Goal: Task Accomplishment & Management: Use online tool/utility

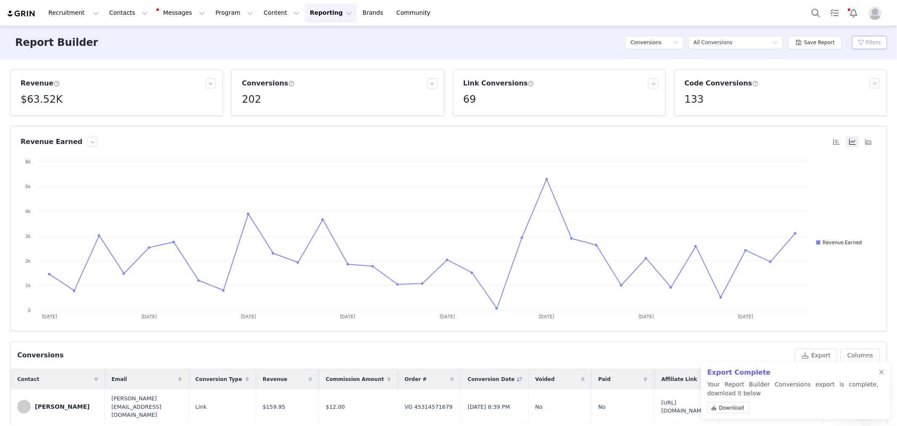
click at [879, 44] on button "Filters" at bounding box center [869, 42] width 35 height 13
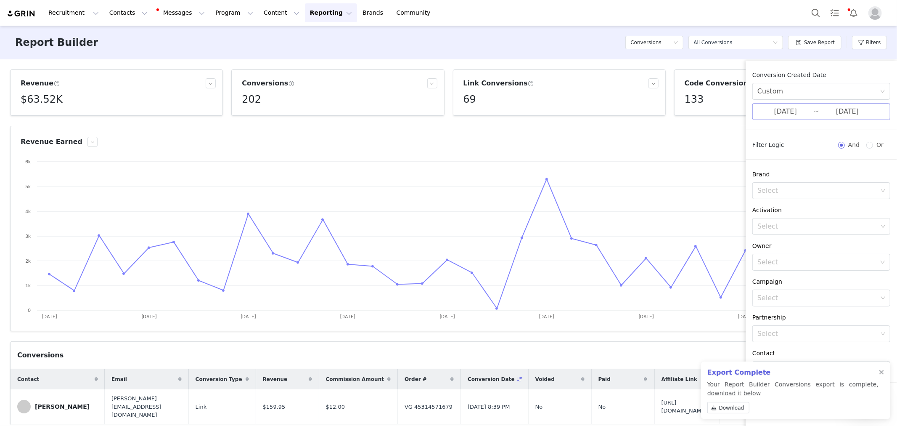
click at [806, 112] on input "[DATE]" at bounding box center [785, 111] width 56 height 11
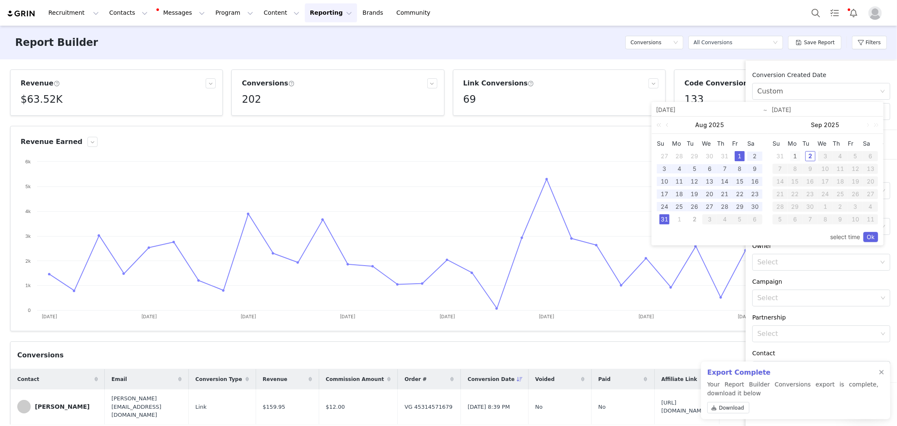
click at [794, 155] on div "1" at bounding box center [795, 156] width 10 height 10
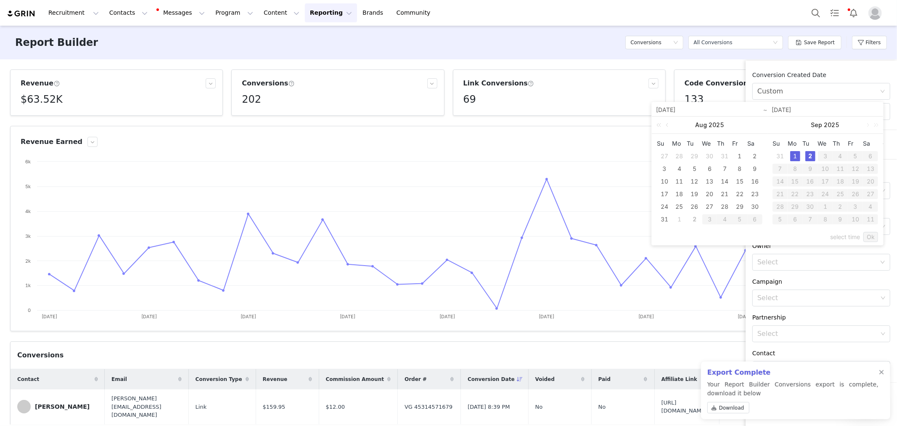
click at [811, 158] on div "2" at bounding box center [810, 156] width 10 height 10
type input "[DATE]"
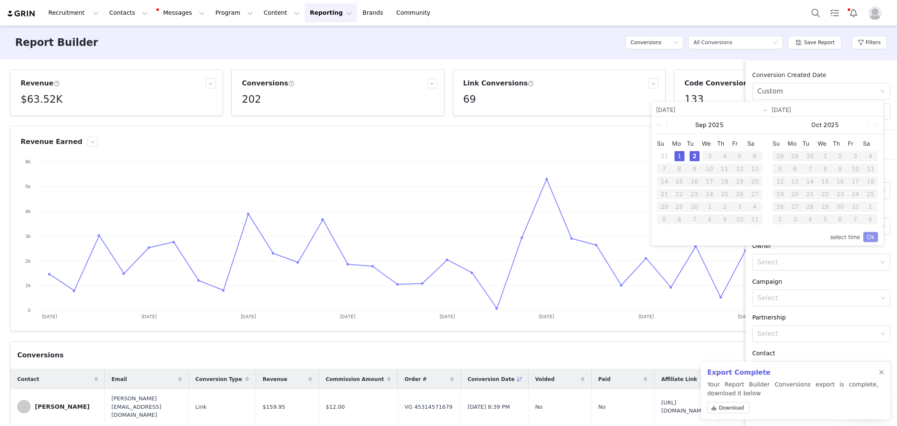
click at [873, 238] on link "Ok" at bounding box center [870, 237] width 15 height 10
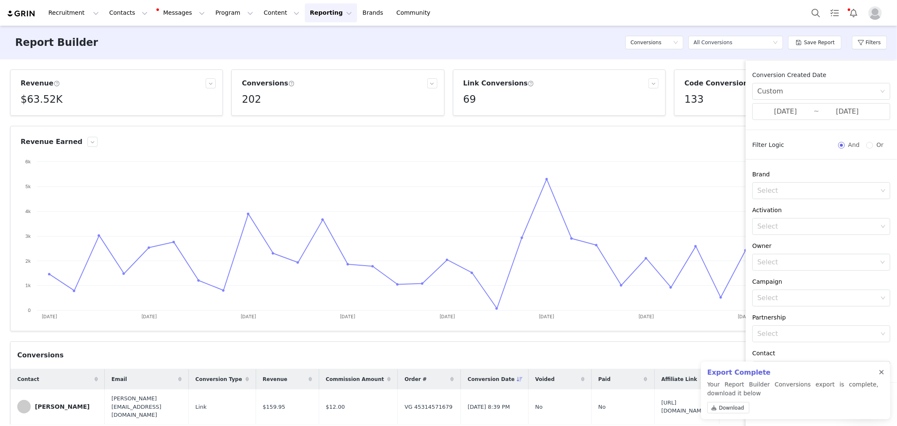
click at [882, 372] on div at bounding box center [881, 372] width 5 height 7
click at [789, 263] on div "Select" at bounding box center [816, 262] width 119 height 8
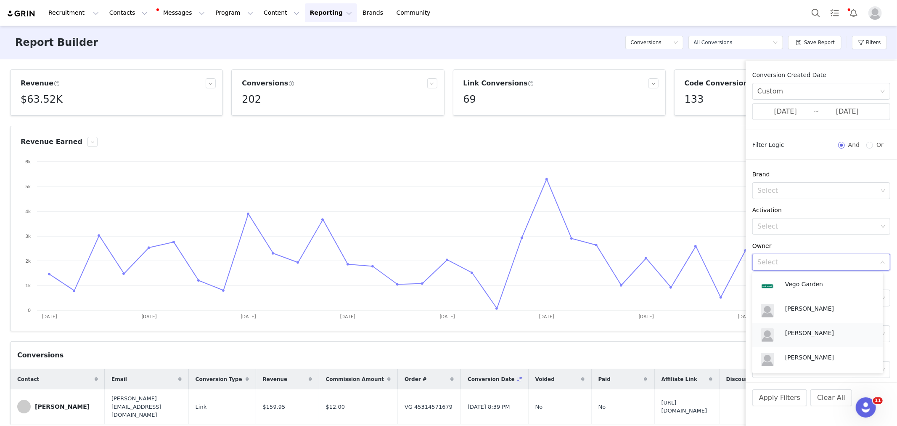
click at [799, 334] on p "[PERSON_NAME]" at bounding box center [830, 332] width 90 height 9
click at [783, 394] on button "Apply Filters" at bounding box center [779, 397] width 55 height 17
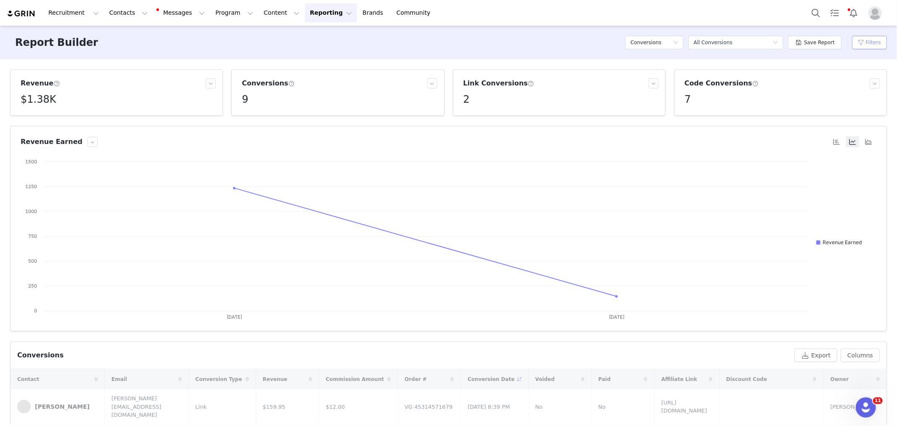
click at [879, 43] on button "Filters" at bounding box center [869, 42] width 35 height 13
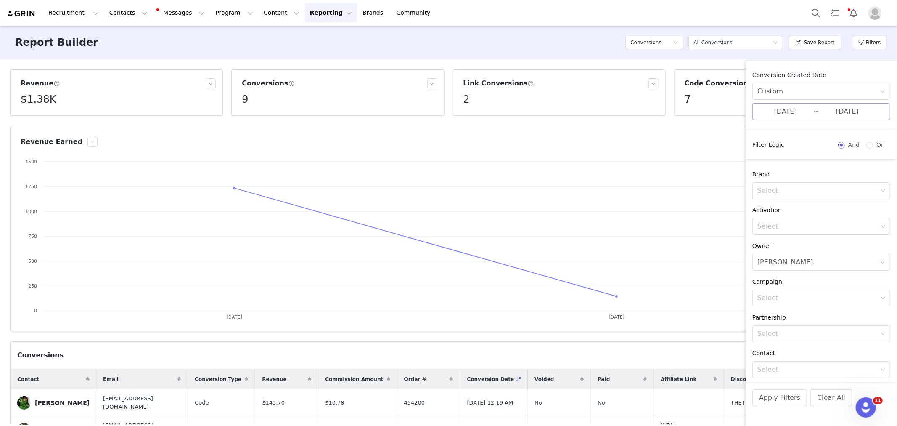
click at [786, 115] on input "[DATE]" at bounding box center [785, 111] width 56 height 11
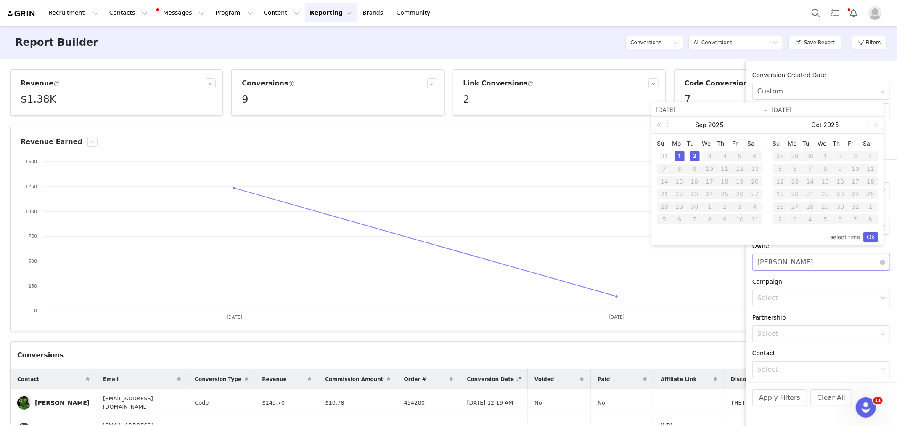
click at [804, 263] on div "Select [PERSON_NAME]" at bounding box center [818, 262] width 122 height 16
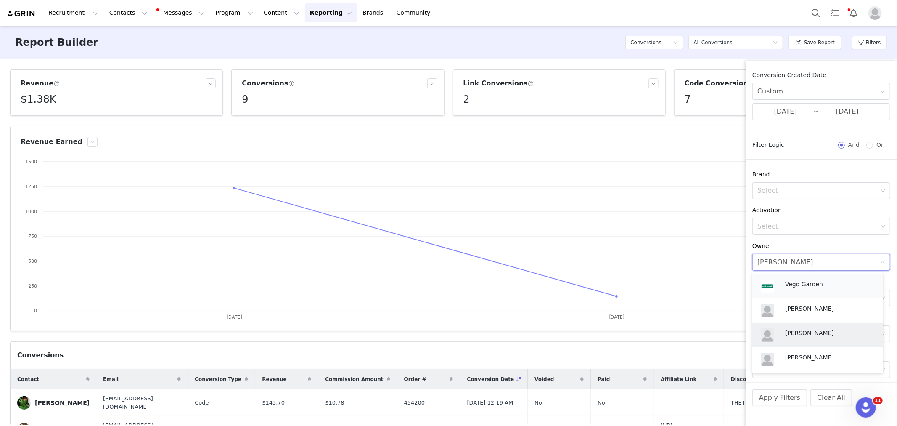
click at [813, 284] on p "Vego Garden" at bounding box center [830, 283] width 90 height 9
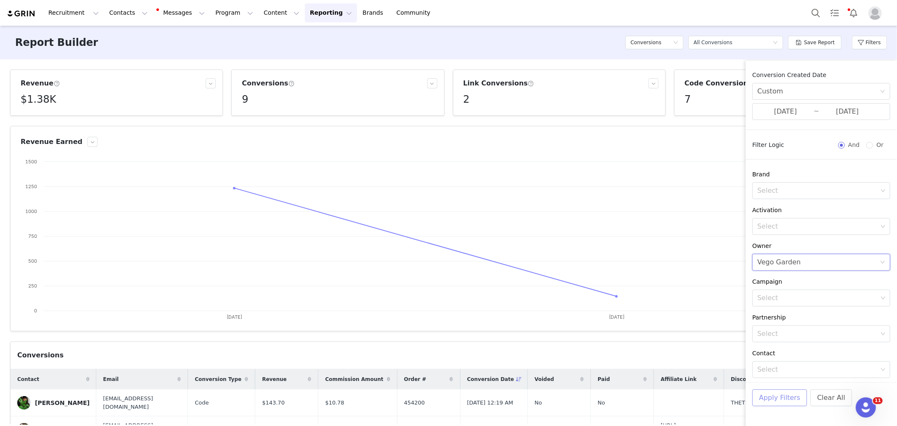
click at [777, 399] on button "Apply Filters" at bounding box center [779, 397] width 55 height 17
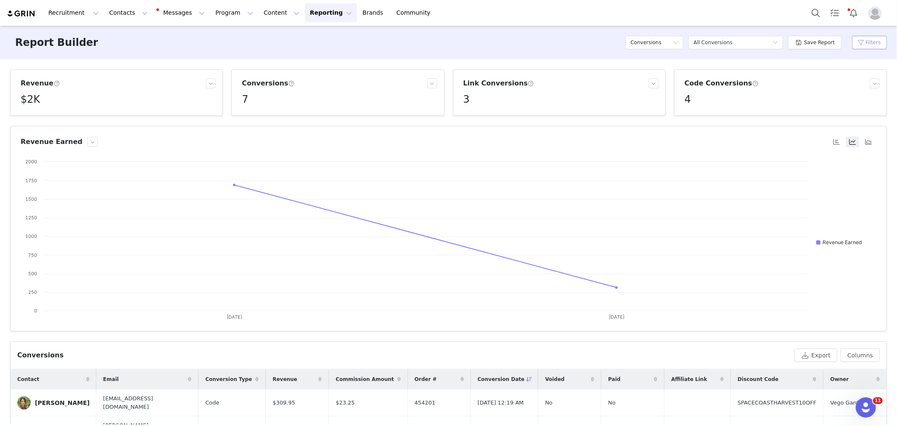
click at [864, 44] on button "Filters" at bounding box center [869, 42] width 35 height 13
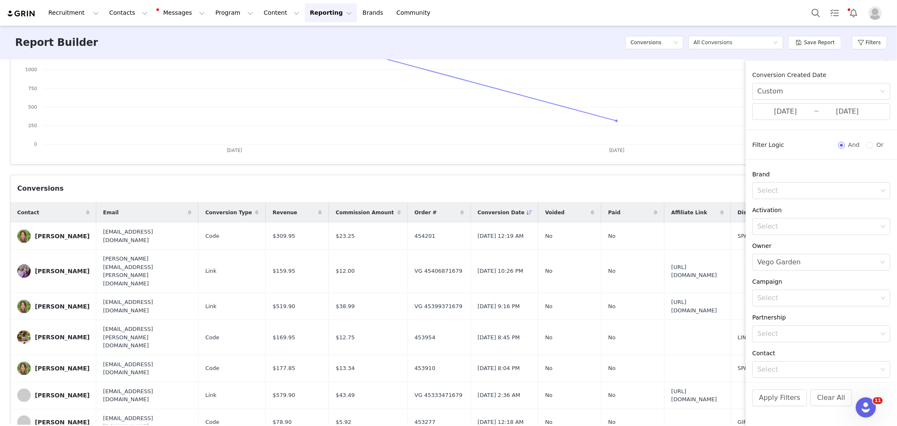
scroll to position [195, 0]
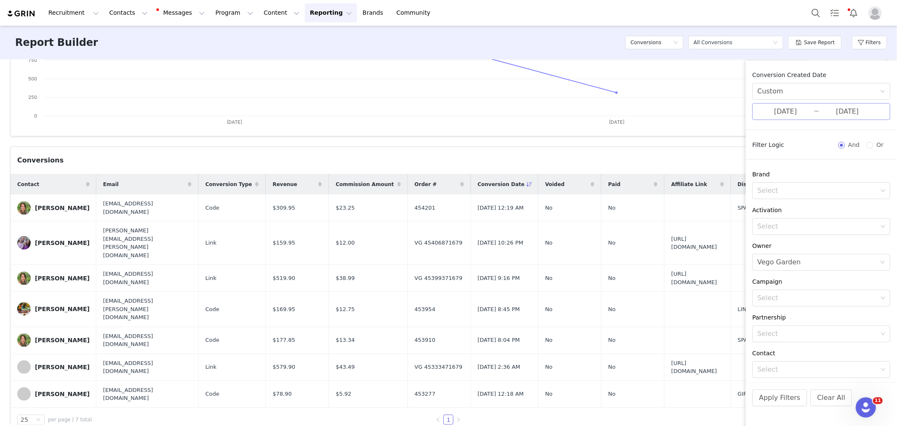
click at [791, 116] on input "[DATE]" at bounding box center [785, 111] width 56 height 11
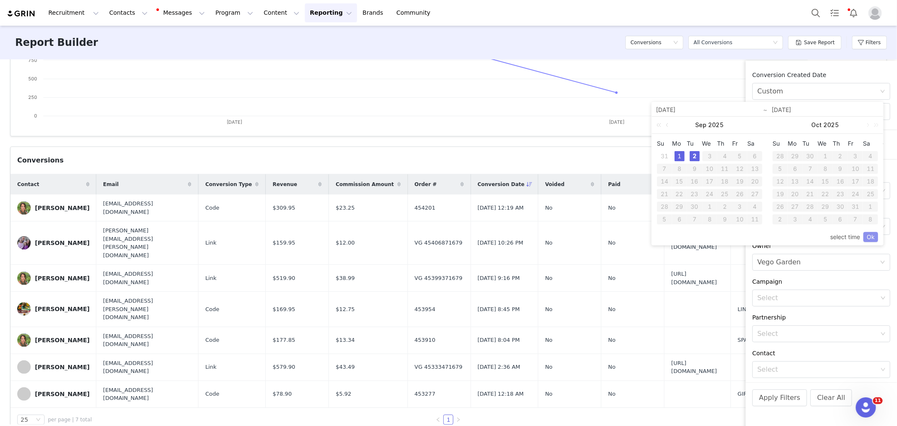
click at [871, 237] on link "Ok" at bounding box center [870, 237] width 15 height 10
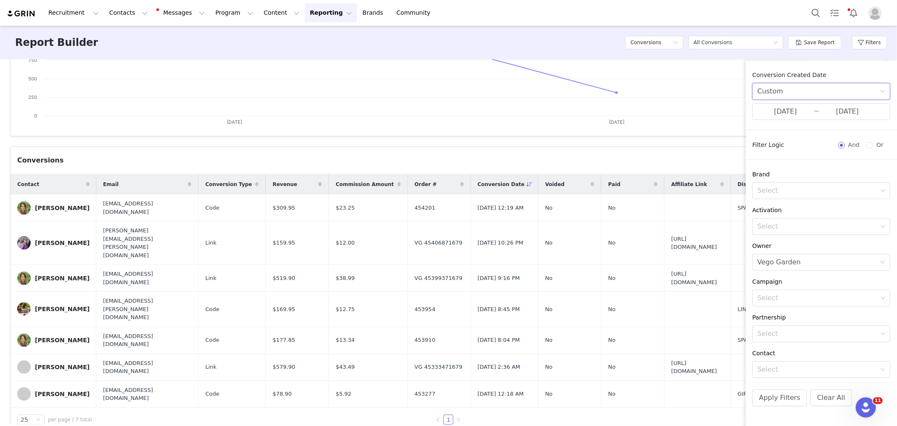
click at [818, 94] on div "Custom" at bounding box center [818, 91] width 122 height 16
click at [780, 163] on div "Conversion Created Date Custom [DATE] ~ [DATE] Filter Logic And Or Brand Select…" at bounding box center [821, 226] width 151 height 311
click at [779, 111] on input "[DATE]" at bounding box center [785, 111] width 56 height 11
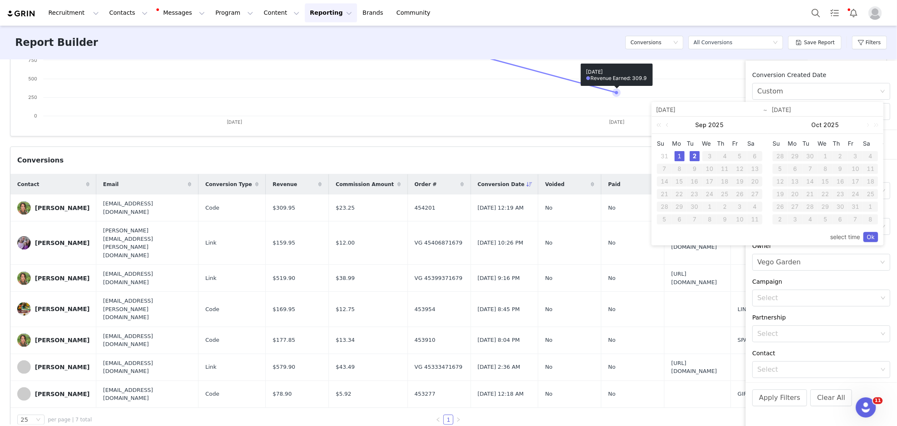
click at [609, 80] on rect at bounding box center [445, 47] width 849 height 168
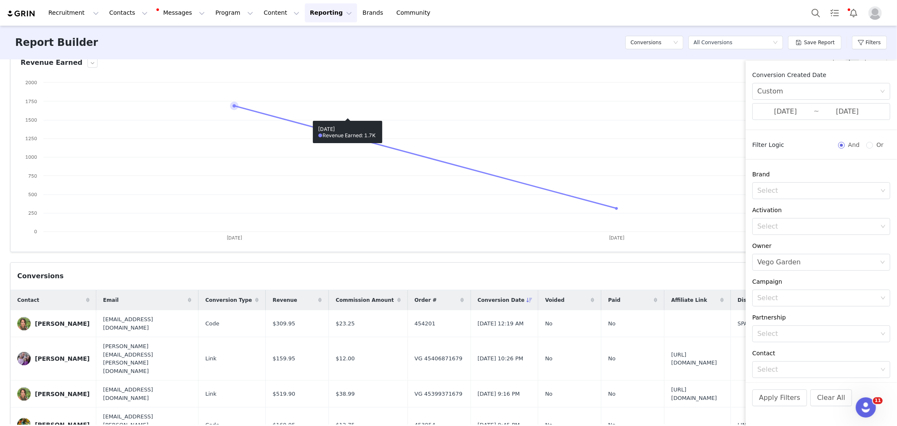
scroll to position [0, 0]
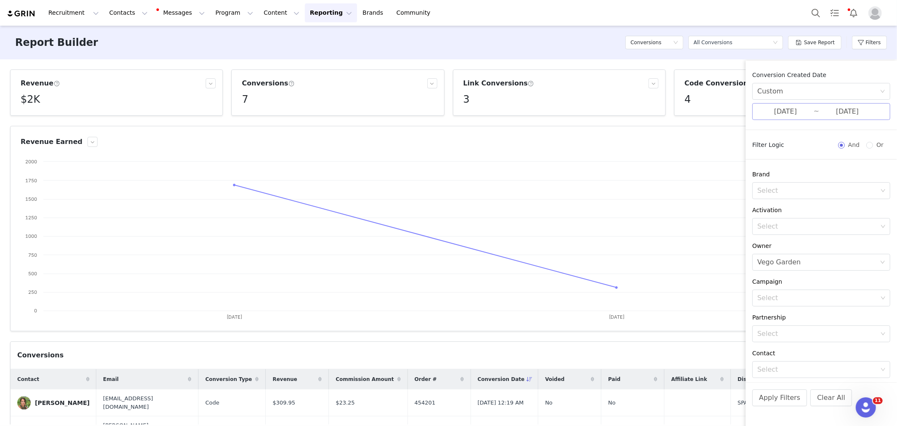
click at [791, 110] on input "[DATE]" at bounding box center [785, 111] width 56 height 11
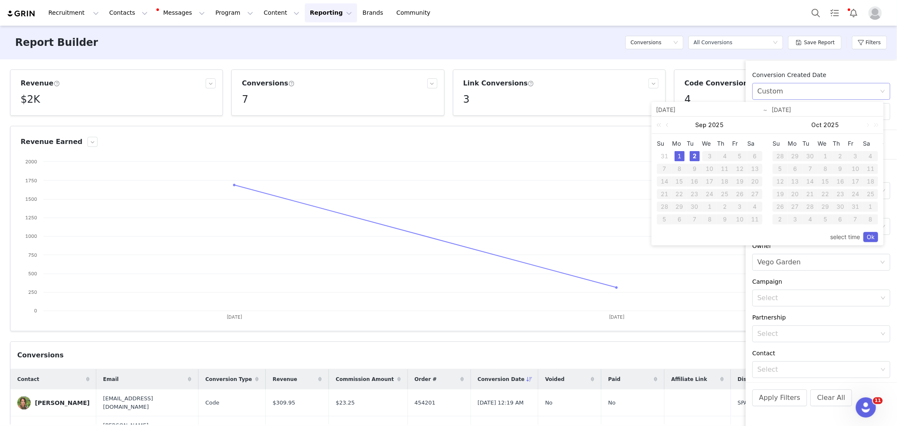
click at [782, 91] on div "Custom" at bounding box center [770, 91] width 26 height 16
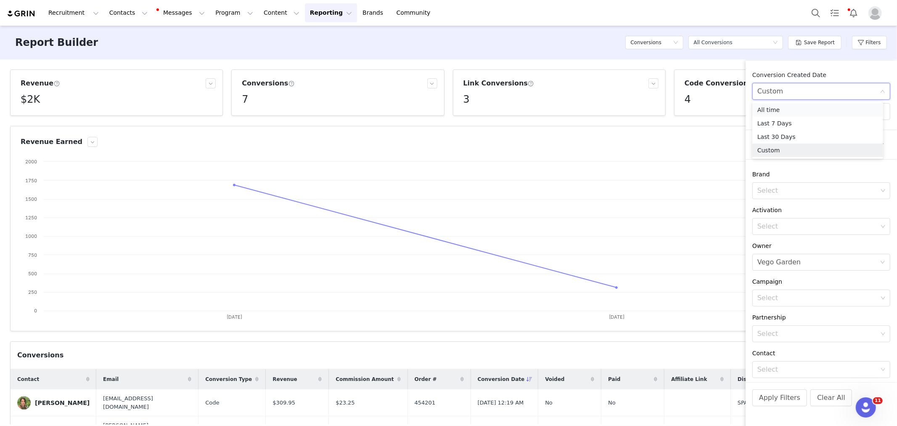
click at [787, 107] on li "All time" at bounding box center [817, 109] width 131 height 13
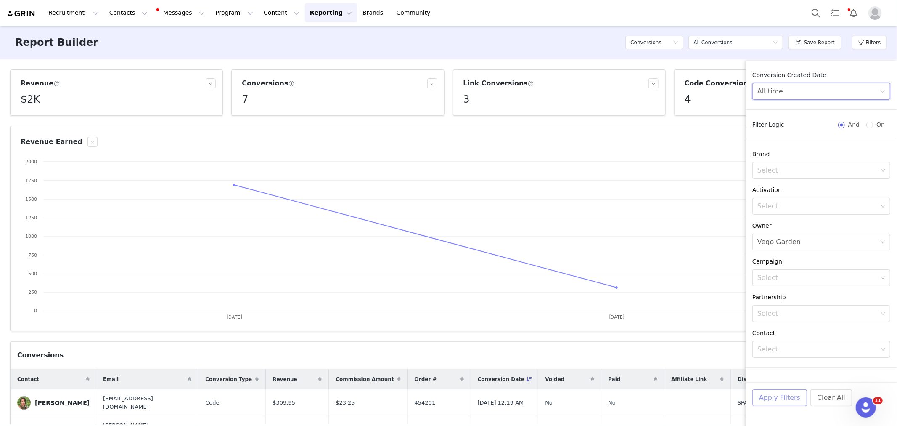
click at [784, 394] on button "Apply Filters" at bounding box center [779, 397] width 55 height 17
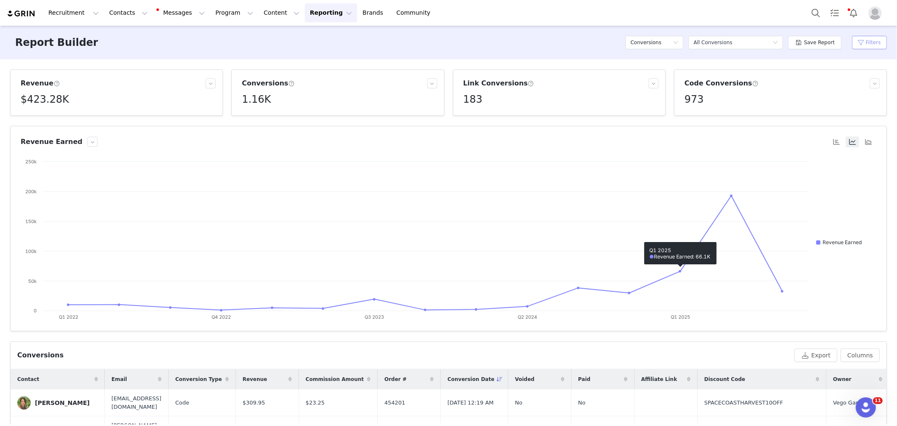
click at [875, 45] on button "Filters" at bounding box center [869, 42] width 35 height 13
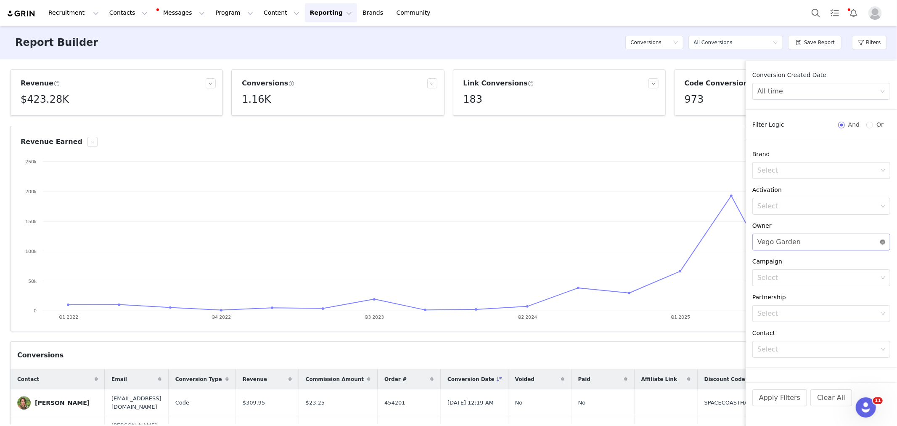
click at [880, 240] on icon "icon: close-circle" at bounding box center [882, 241] width 5 height 5
click at [776, 400] on button "Apply Filters" at bounding box center [779, 397] width 55 height 17
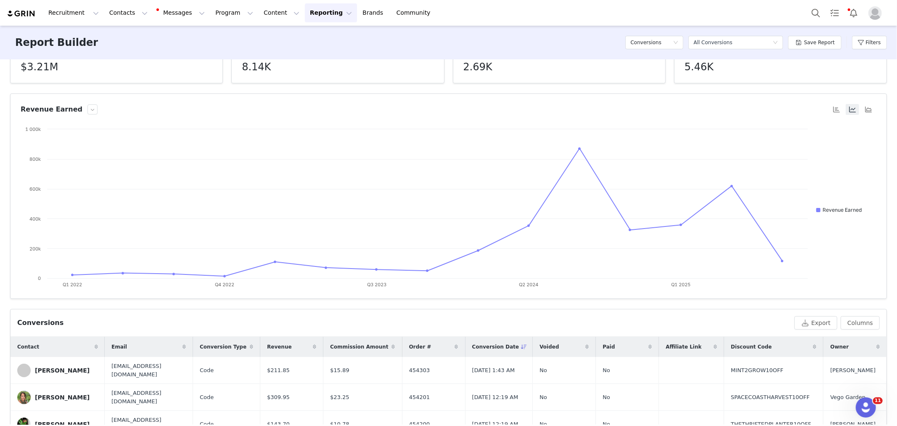
scroll to position [47, 0]
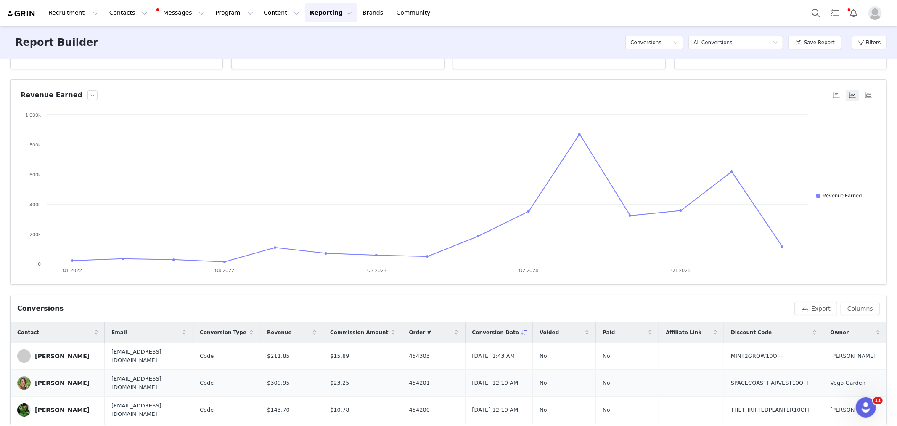
click at [87, 373] on td "[PERSON_NAME]" at bounding box center [58, 382] width 94 height 27
click at [69, 360] on link "[PERSON_NAME]" at bounding box center [57, 355] width 81 height 13
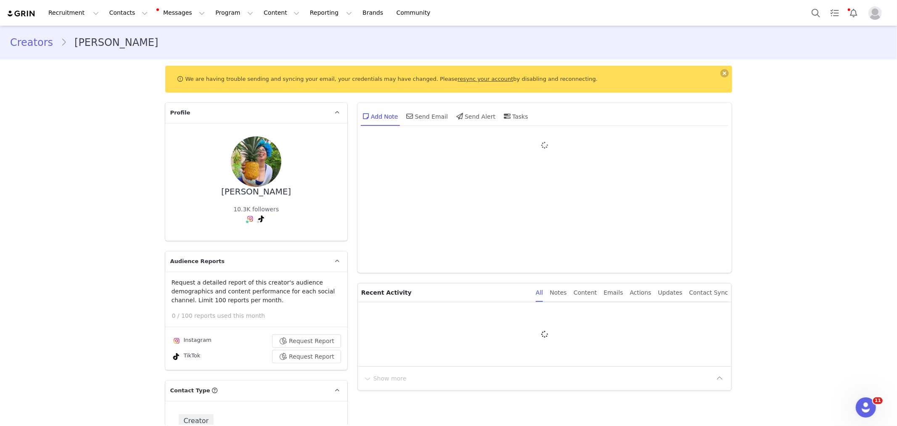
type input "+1 ([GEOGRAPHIC_DATA])"
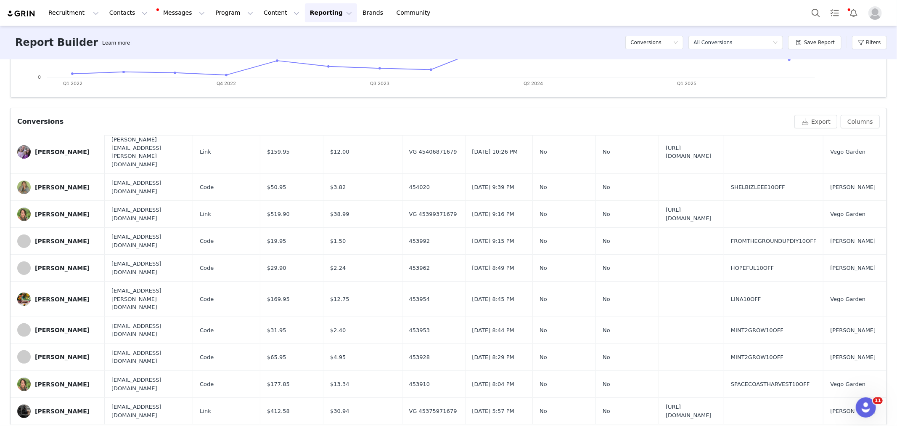
scroll to position [233, 0]
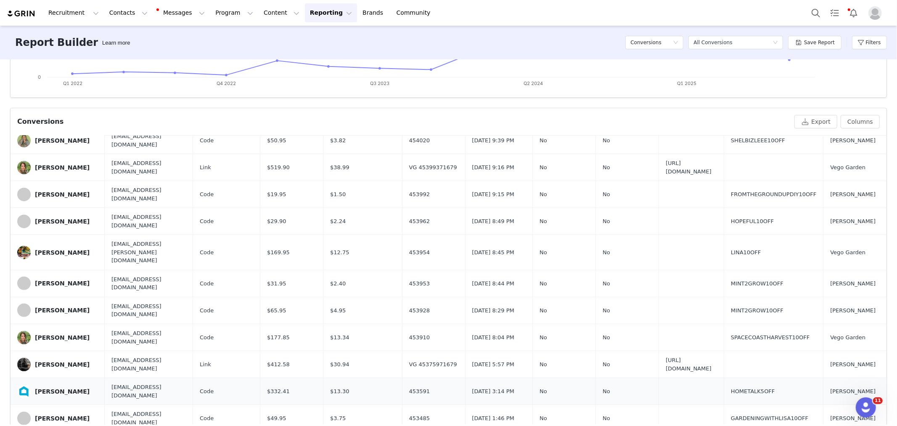
click at [52, 388] on div "[PERSON_NAME]" at bounding box center [62, 391] width 55 height 7
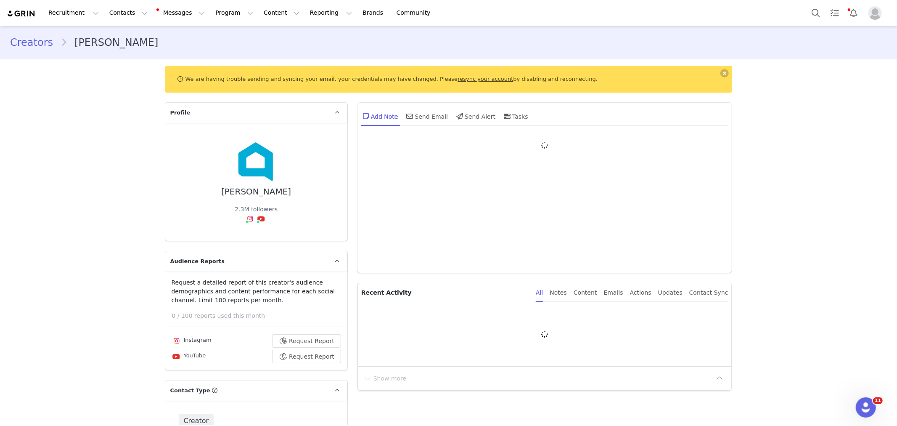
type input "+1 ([GEOGRAPHIC_DATA])"
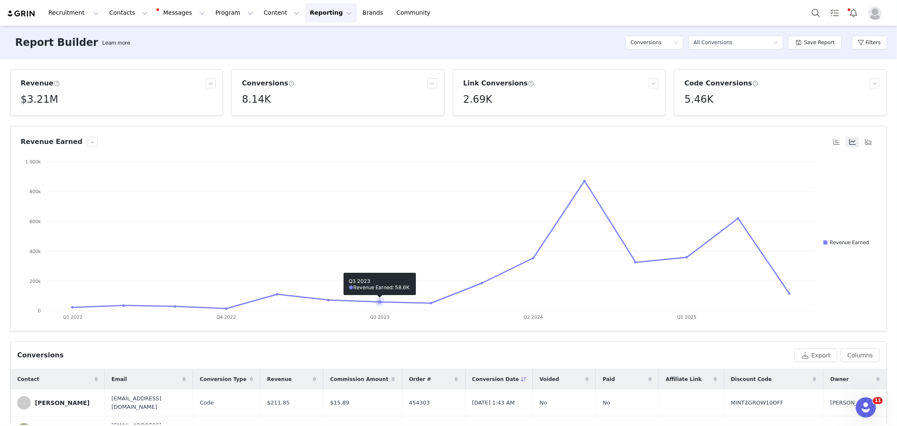
scroll to position [93, 0]
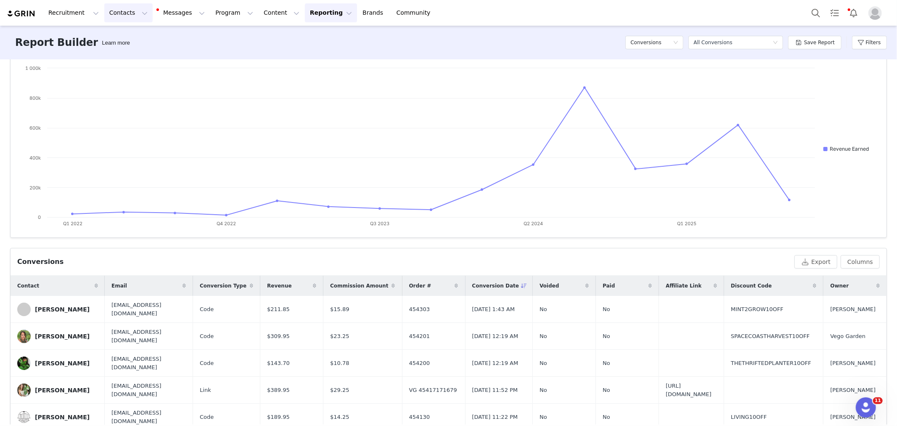
click at [108, 13] on button "Contacts Contacts" at bounding box center [128, 12] width 48 height 19
click at [126, 36] on p "Creators" at bounding box center [119, 37] width 25 height 9
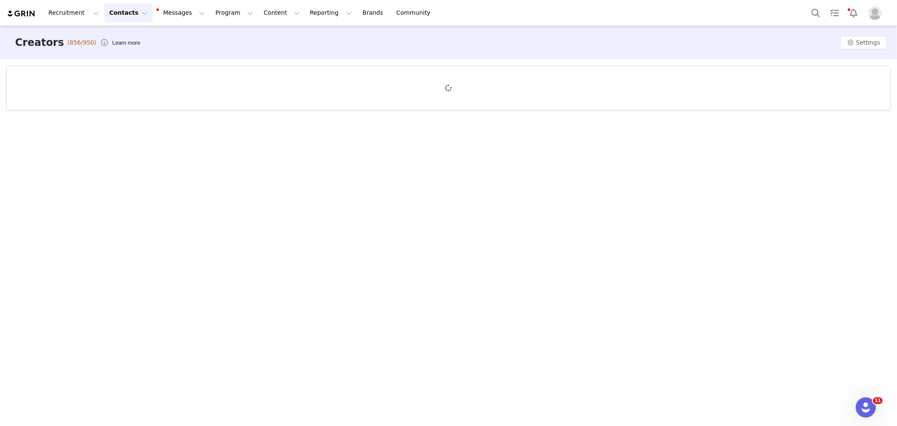
click at [635, 94] on div at bounding box center [449, 88] width 884 height 44
click at [647, 191] on div "Creators (856/950) Learn more Settings" at bounding box center [448, 225] width 897 height 399
click at [816, 13] on button "Search" at bounding box center [816, 12] width 19 height 19
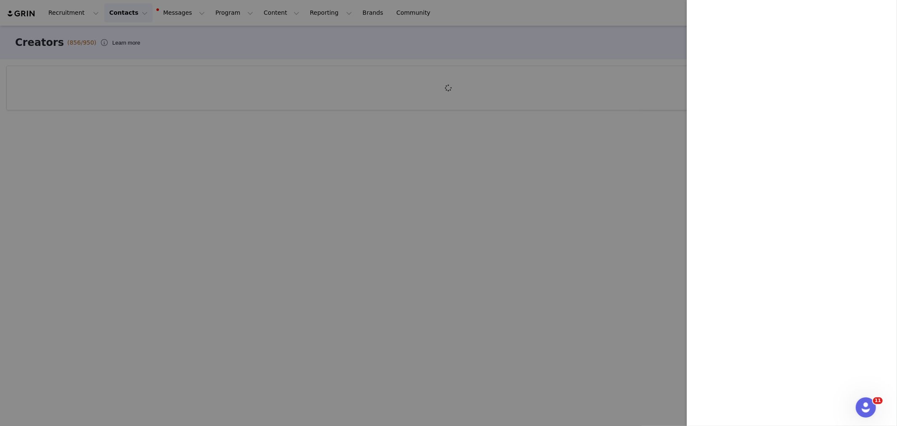
click at [483, 215] on div at bounding box center [448, 213] width 897 height 426
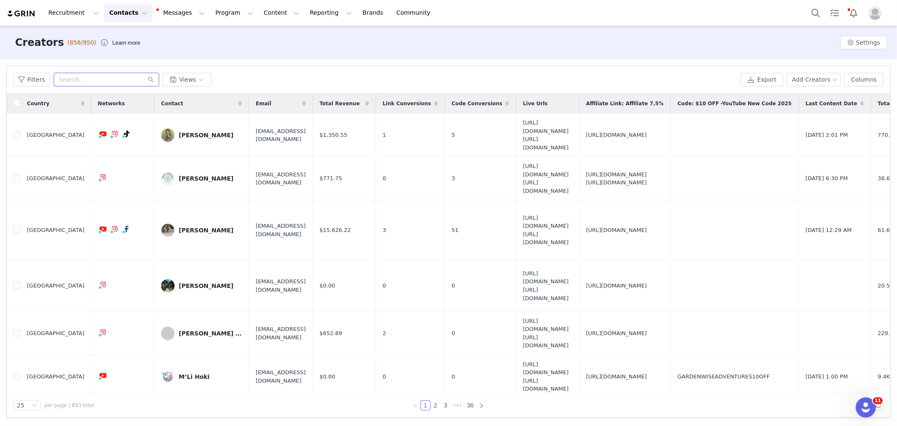
click at [89, 78] on input "text" at bounding box center [106, 79] width 105 height 13
paste input "[EMAIL_ADDRESS][DOMAIN_NAME]"
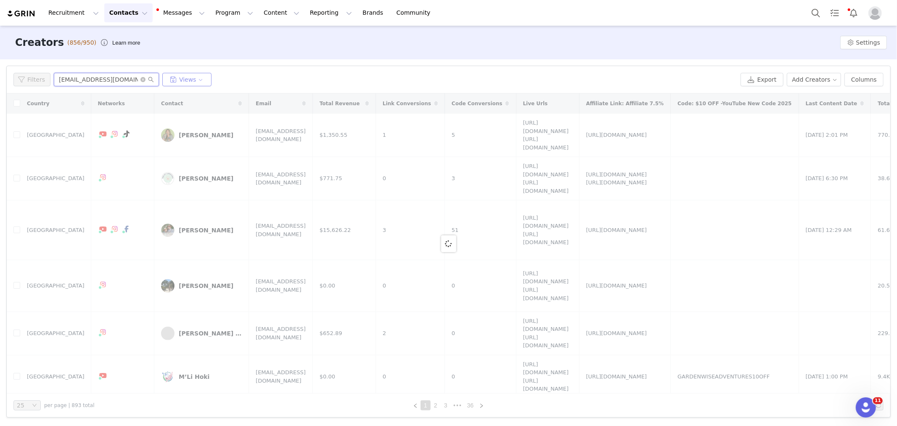
type input "[EMAIL_ADDRESS][DOMAIN_NAME]"
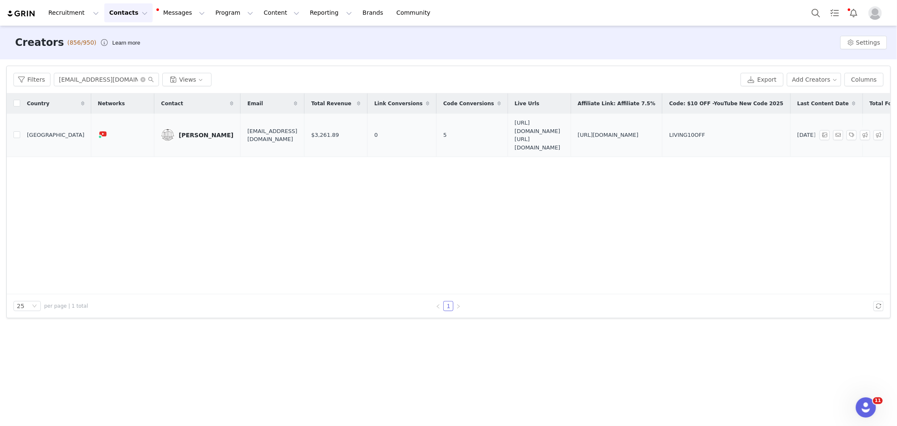
drag, startPoint x: 106, startPoint y: 191, endPoint x: 165, endPoint y: 151, distance: 70.9
click at [106, 191] on div "Country Networks Contact Email Total Revenue Link Conversions Code Conversions …" at bounding box center [449, 193] width 884 height 201
click at [185, 134] on div "[PERSON_NAME]" at bounding box center [206, 135] width 55 height 7
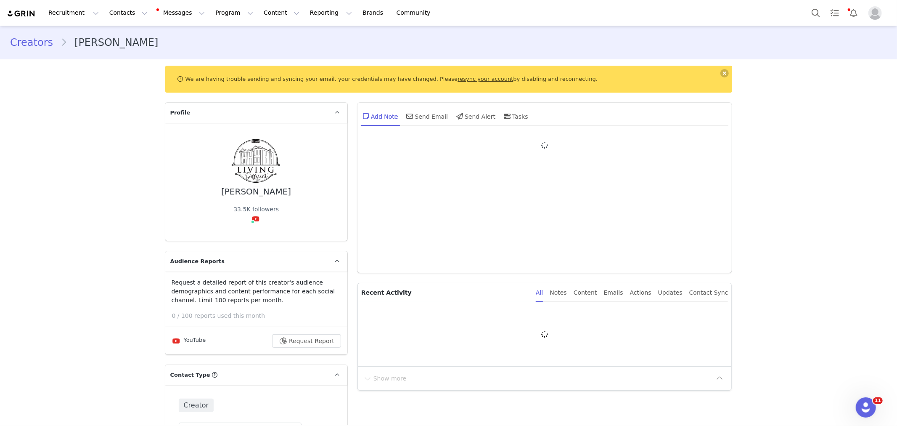
type input "+1 ([GEOGRAPHIC_DATA])"
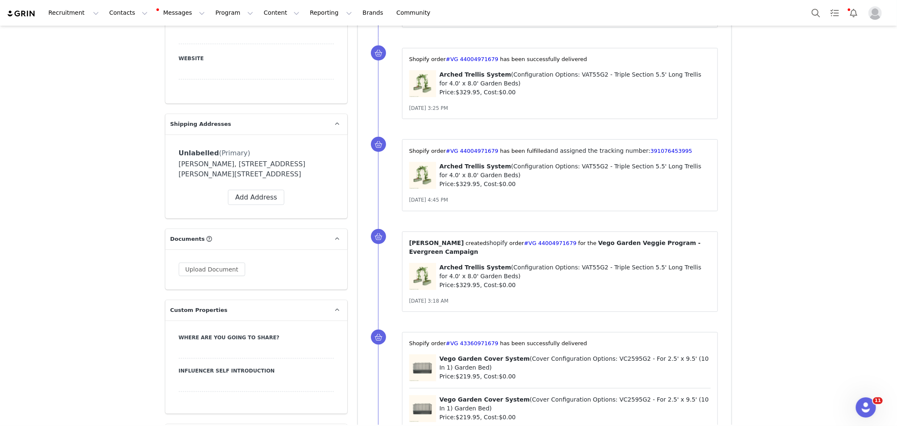
scroll to position [1121, 0]
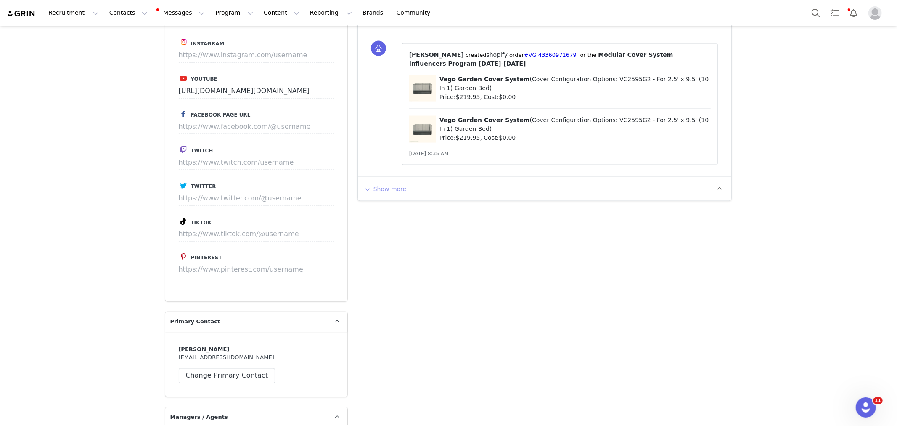
click at [377, 183] on button "Show more" at bounding box center [385, 188] width 44 height 13
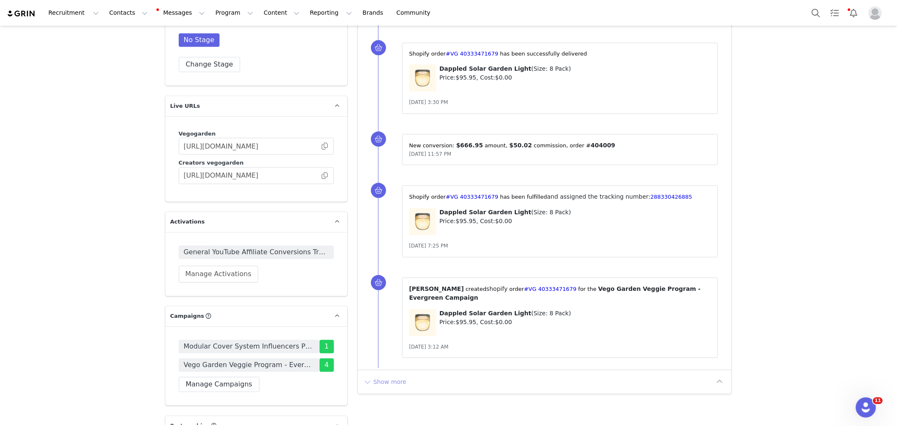
scroll to position [1567, 0]
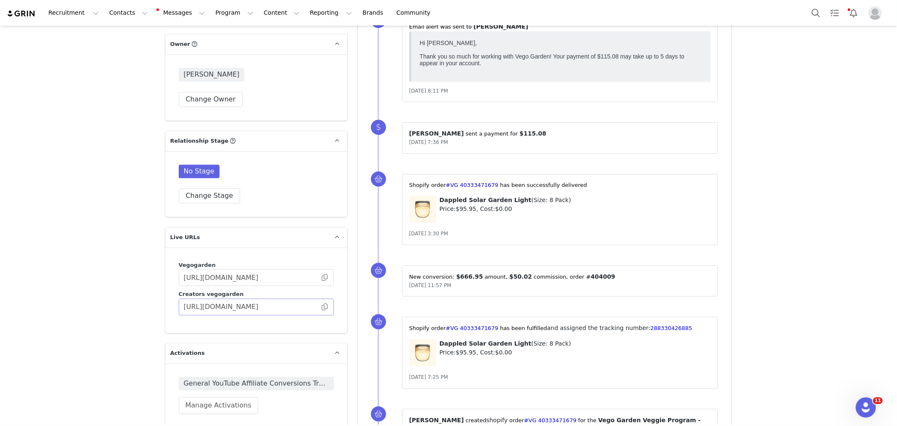
click at [320, 307] on span at bounding box center [324, 307] width 8 height 0
click at [323, 307] on span at bounding box center [324, 307] width 8 height 0
click at [326, 12] on button "Reporting Reporting" at bounding box center [331, 12] width 52 height 19
click at [329, 36] on div "Dashboard" at bounding box center [321, 37] width 56 height 9
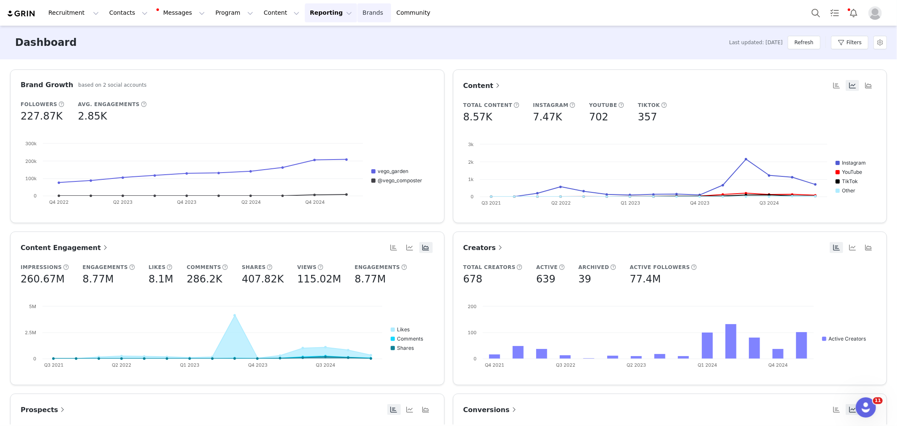
click at [357, 12] on link "Brands Brands" at bounding box center [373, 12] width 33 height 19
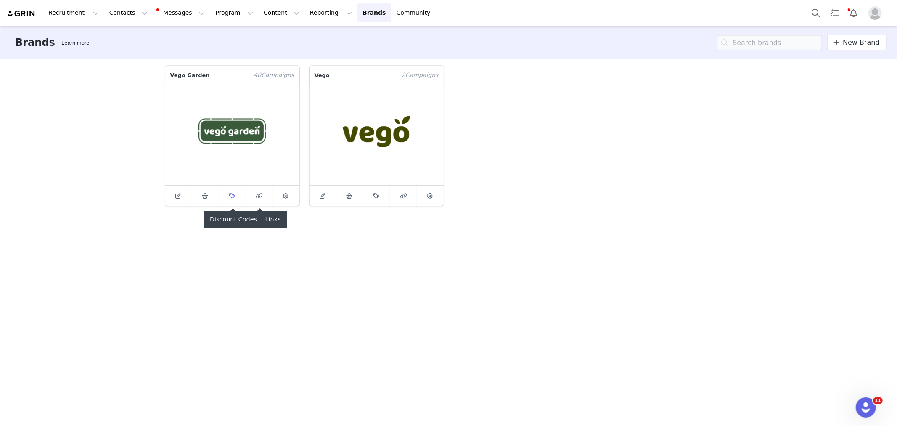
click at [234, 193] on icon at bounding box center [232, 195] width 5 height 5
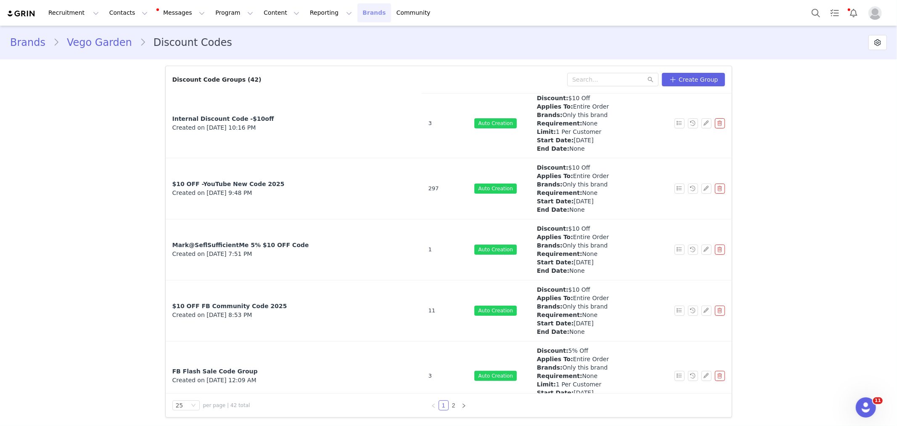
scroll to position [421, 0]
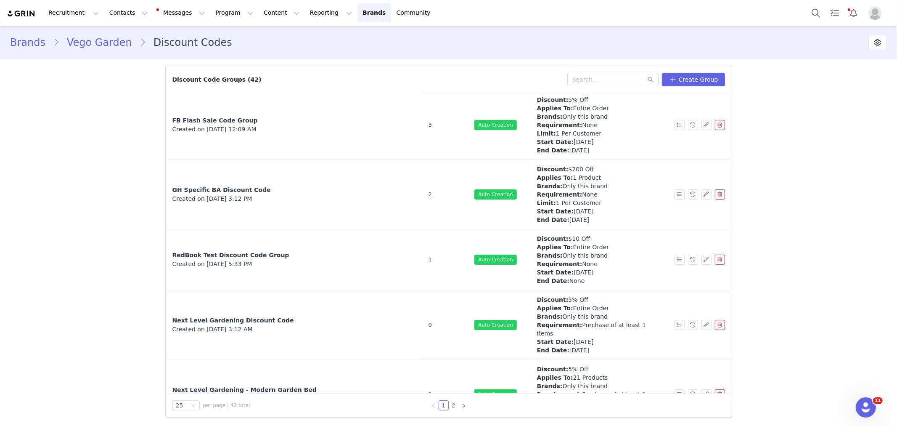
click at [456, 401] on link "2" at bounding box center [453, 404] width 9 height 9
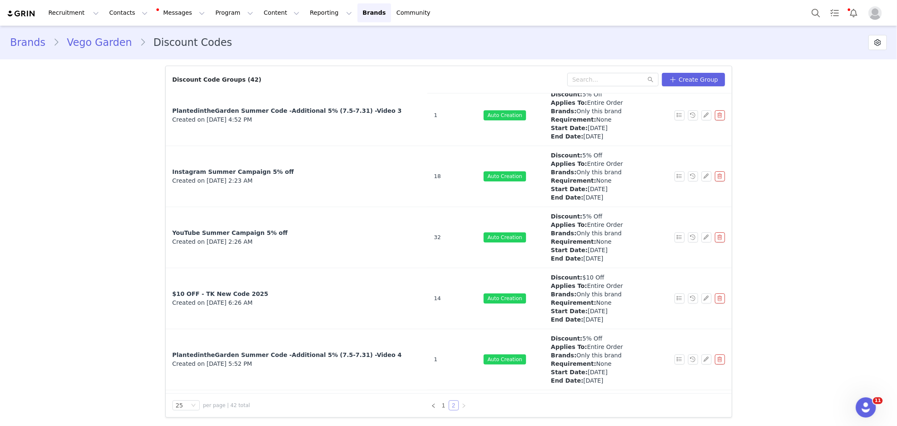
scroll to position [690, 0]
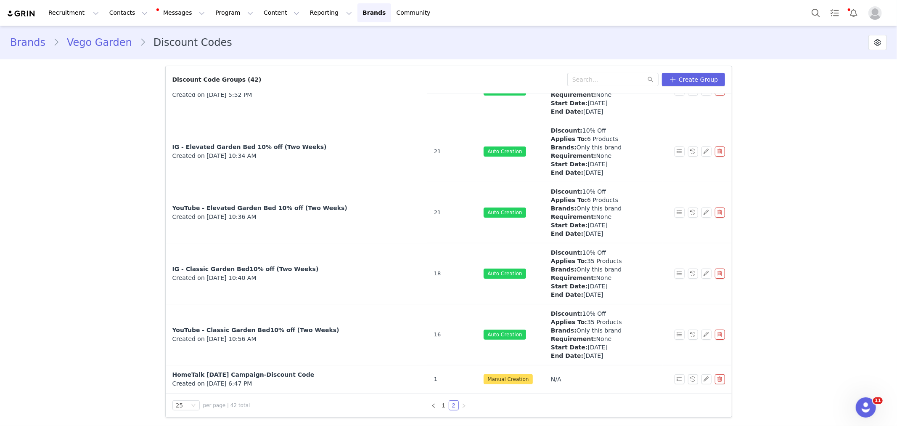
click at [282, 333] on span "YouTube - Classic Garden Bed10% off (Two Weeks)" at bounding box center [255, 329] width 167 height 7
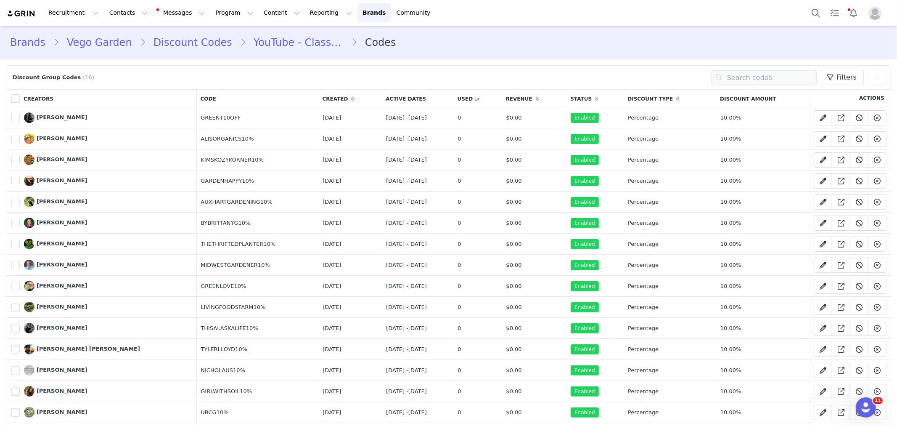
click at [199, 42] on link "Discount Codes" at bounding box center [193, 42] width 94 height 15
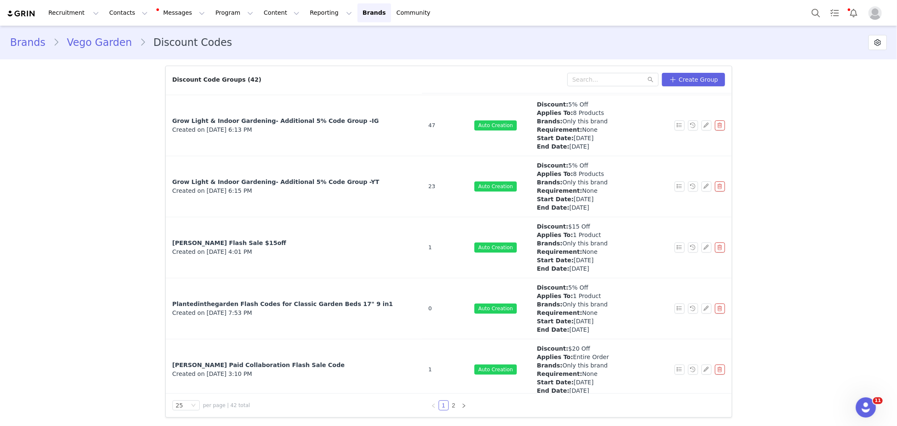
scroll to position [1075, 0]
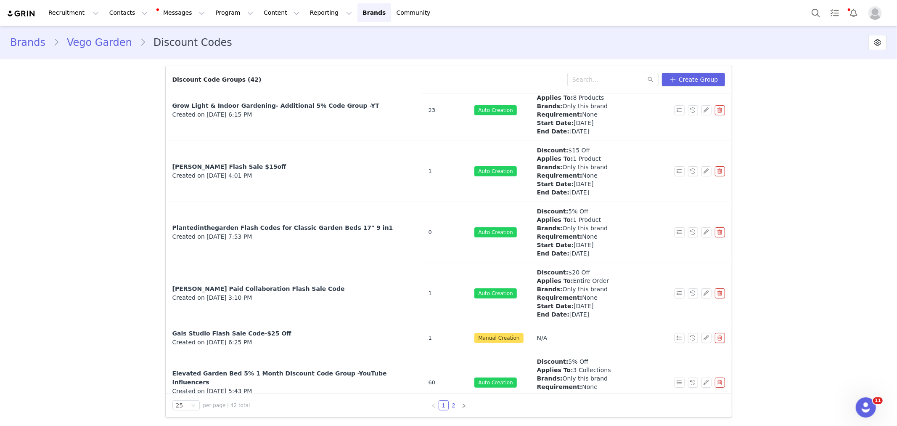
click at [453, 402] on link "2" at bounding box center [453, 404] width 9 height 9
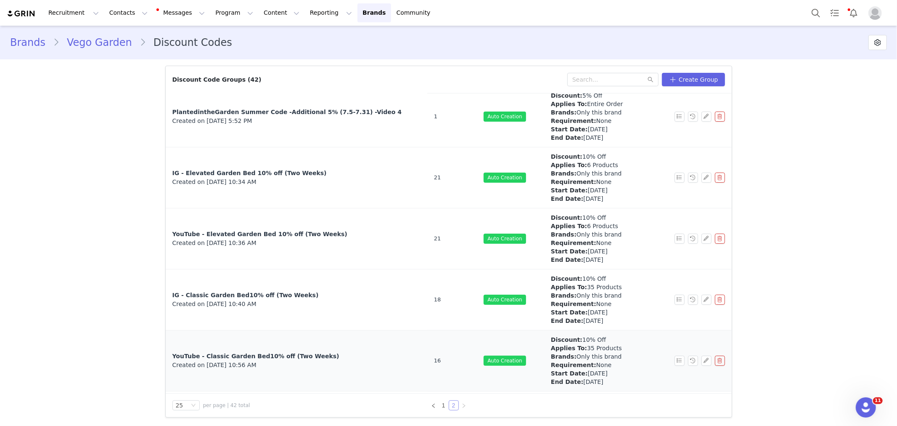
scroll to position [690, 0]
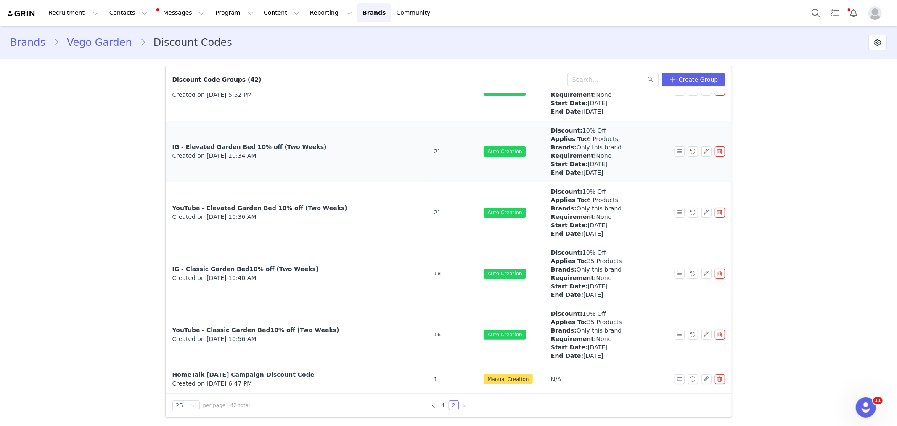
click at [299, 144] on span "IG - Elevated Garden Bed 10% off (Two Weeks)" at bounding box center [249, 146] width 154 height 7
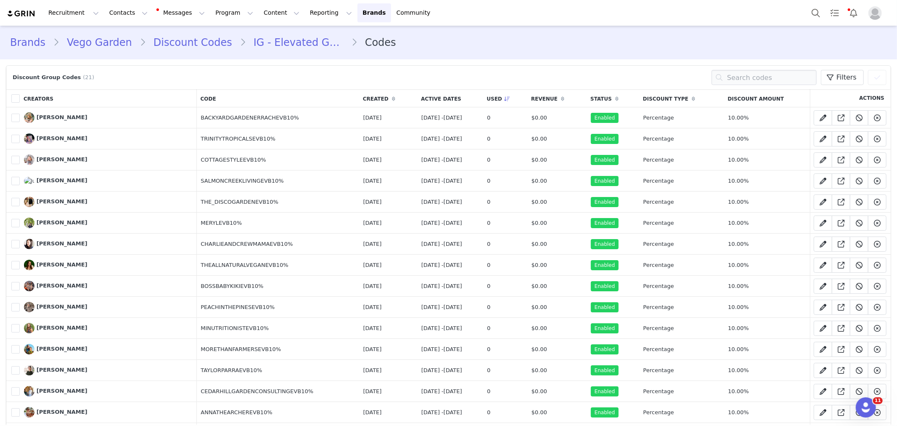
click at [512, 98] on span at bounding box center [507, 99] width 10 height 10
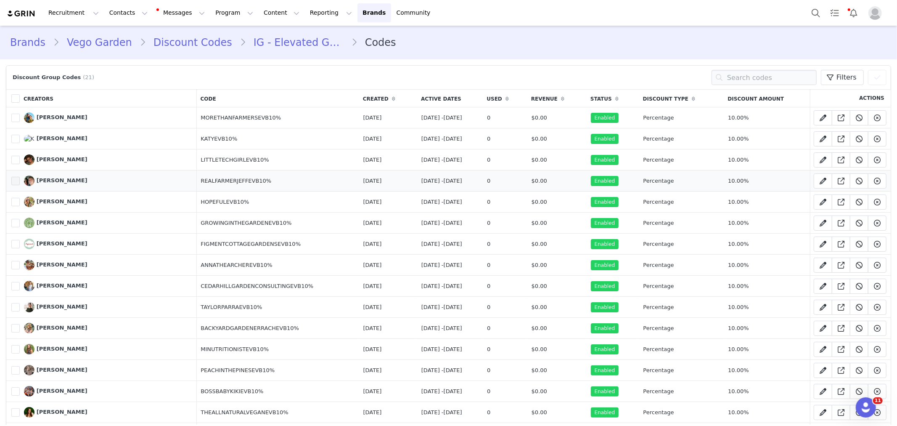
click at [16, 181] on span at bounding box center [15, 181] width 8 height 8
click at [20, 177] on input "1480881" at bounding box center [20, 177] width 0 height 0
click at [821, 181] on span at bounding box center [823, 181] width 10 height 10
type input "REALFARMERJEFFEVB10%"
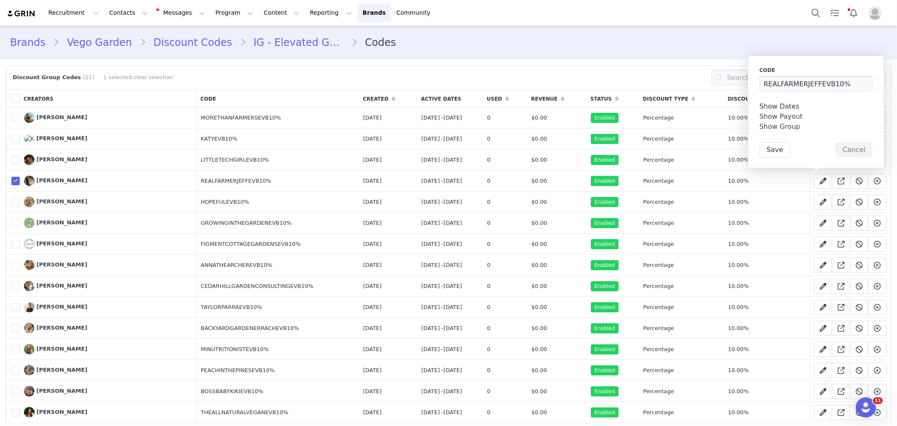
click at [791, 109] on link "Show Dates" at bounding box center [780, 106] width 40 height 8
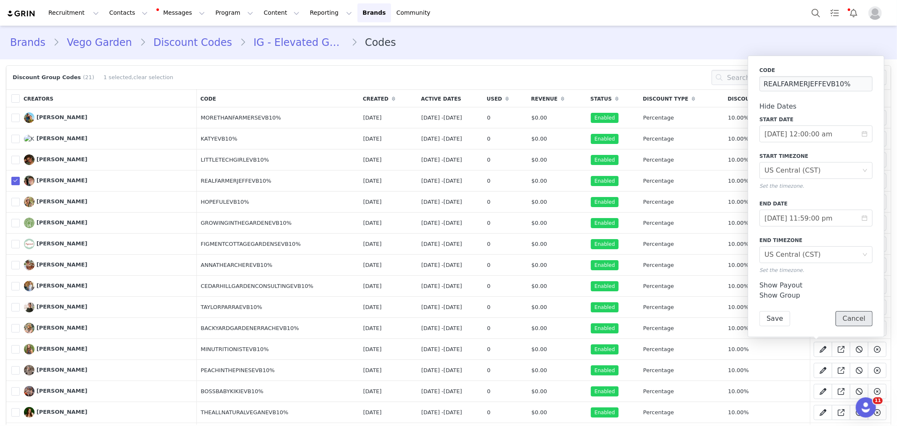
click at [858, 320] on button "Cancel" at bounding box center [854, 318] width 37 height 15
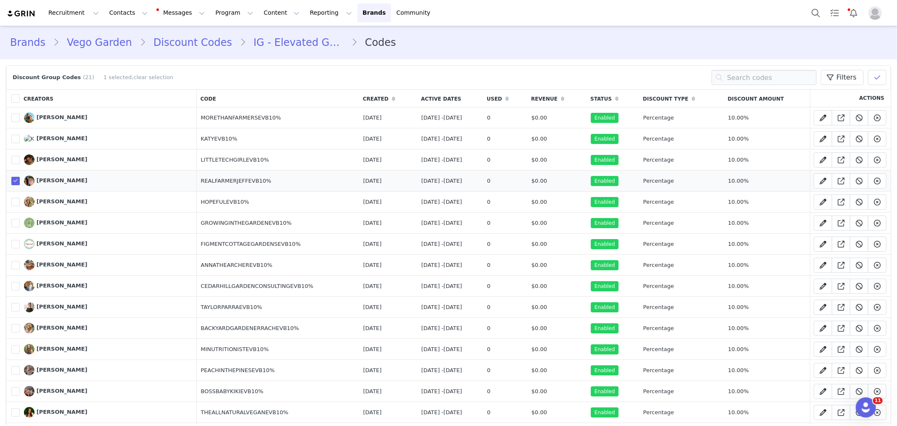
drag, startPoint x: 199, startPoint y: 181, endPoint x: 281, endPoint y: 181, distance: 81.6
click at [281, 181] on td "REALFARMERJEFFEVB10%" at bounding box center [278, 180] width 162 height 21
copy td "REALFARMERJEFFEVB10%"
click at [64, 181] on span "[PERSON_NAME]" at bounding box center [62, 180] width 51 height 6
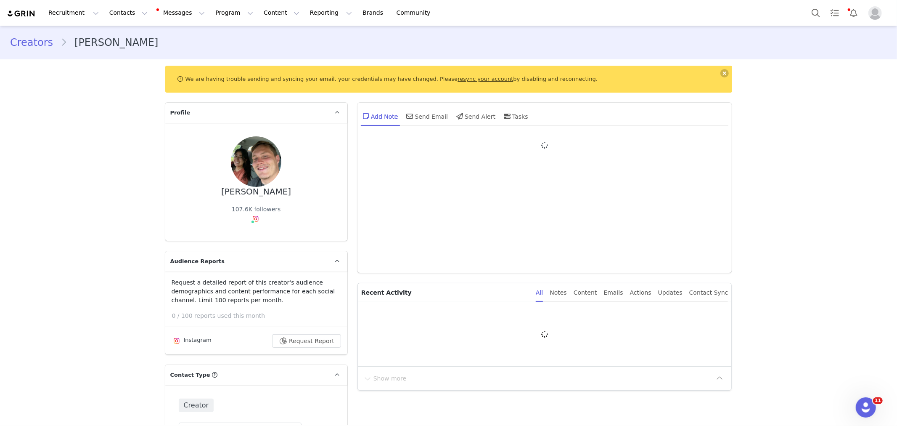
type input "+1 ([GEOGRAPHIC_DATA])"
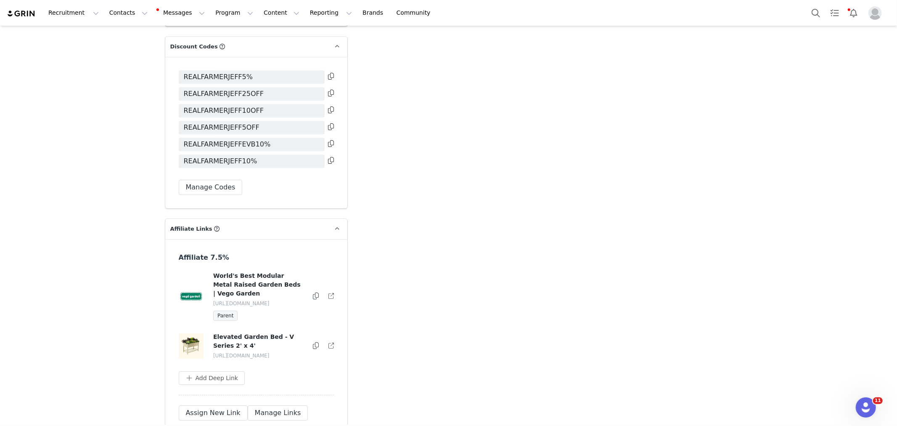
scroll to position [2149, 0]
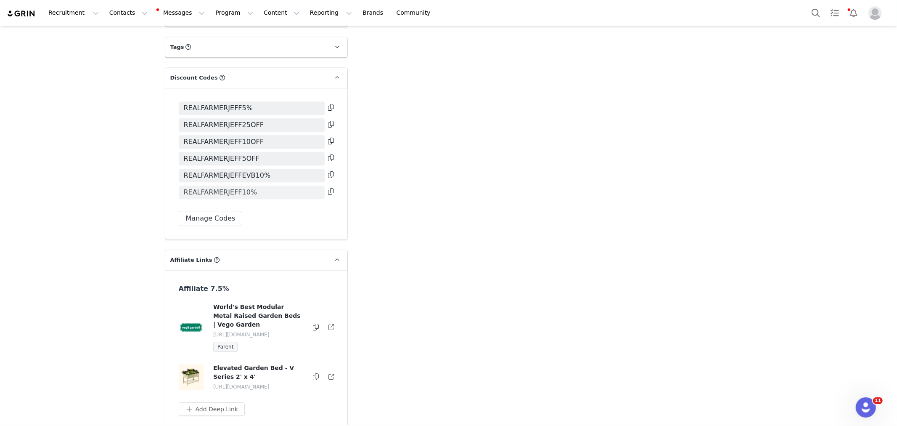
click at [237, 187] on span "REALFARMERJEFF10%" at bounding box center [221, 192] width 74 height 10
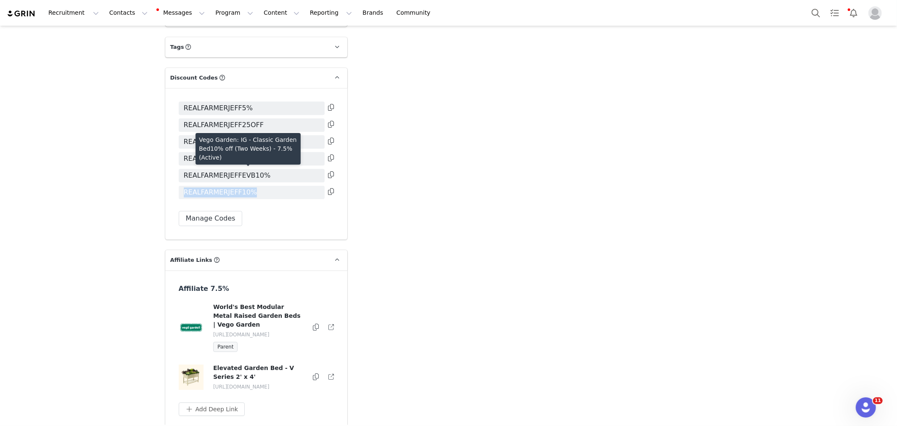
click at [237, 187] on span "REALFARMERJEFF10%" at bounding box center [221, 192] width 74 height 10
copy div "REALFARMERJEFF10%"
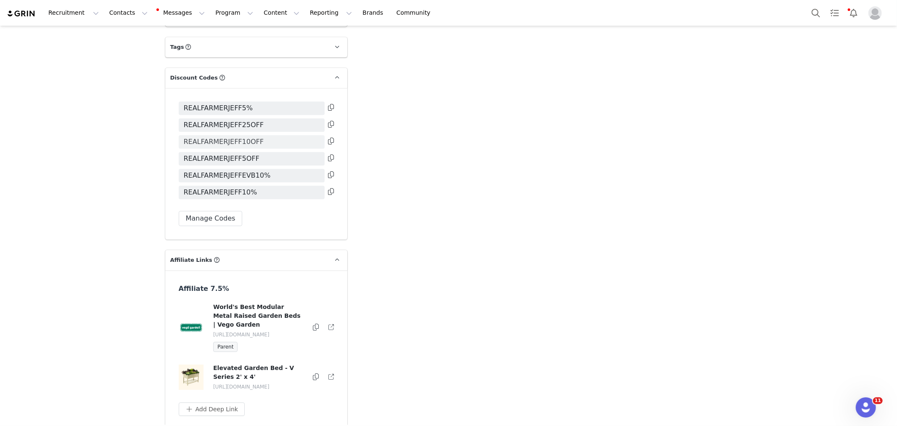
click at [242, 137] on span "REALFARMERJEFF10OFF" at bounding box center [224, 142] width 80 height 10
copy span "REALFARMERJEFF10OFF"
click at [813, 13] on button "Search" at bounding box center [816, 12] width 19 height 19
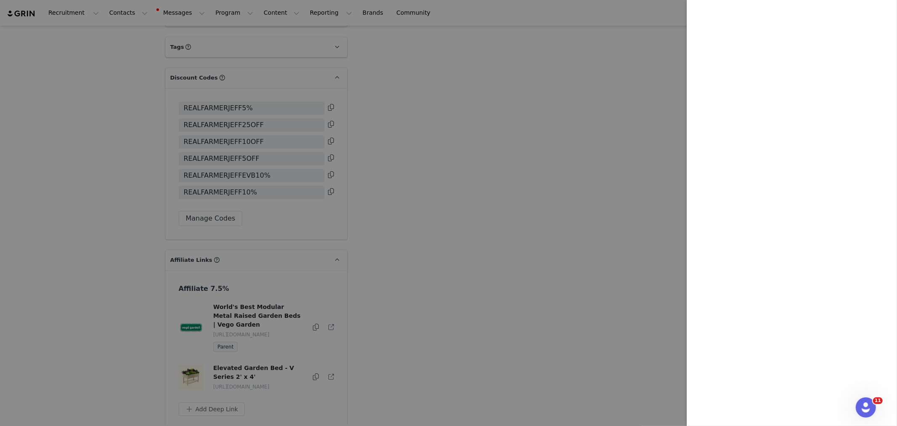
drag, startPoint x: 250, startPoint y: 31, endPoint x: 122, endPoint y: 19, distance: 128.8
click at [250, 30] on div at bounding box center [448, 213] width 897 height 426
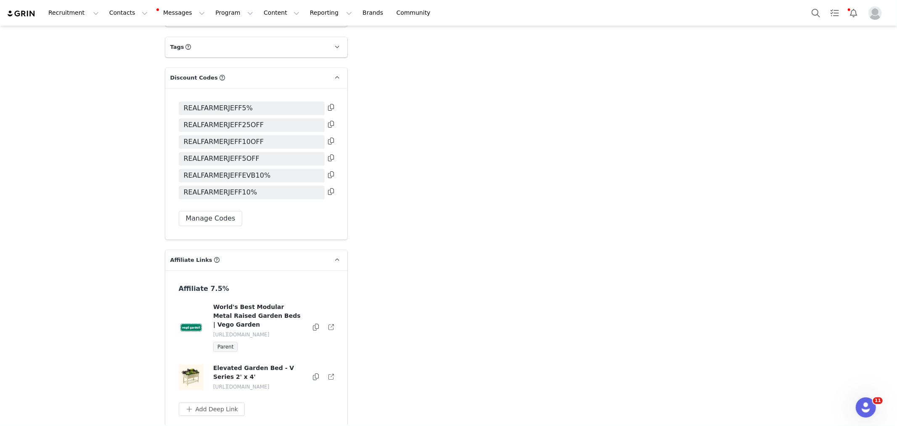
click at [897, 18] on div at bounding box center [897, 213] width 0 height 426
click at [120, 16] on button "Contacts Contacts" at bounding box center [128, 12] width 48 height 19
drag, startPoint x: 124, startPoint y: 37, endPoint x: 765, endPoint y: 425, distance: 749.7
click at [124, 37] on p "Creators" at bounding box center [119, 37] width 25 height 9
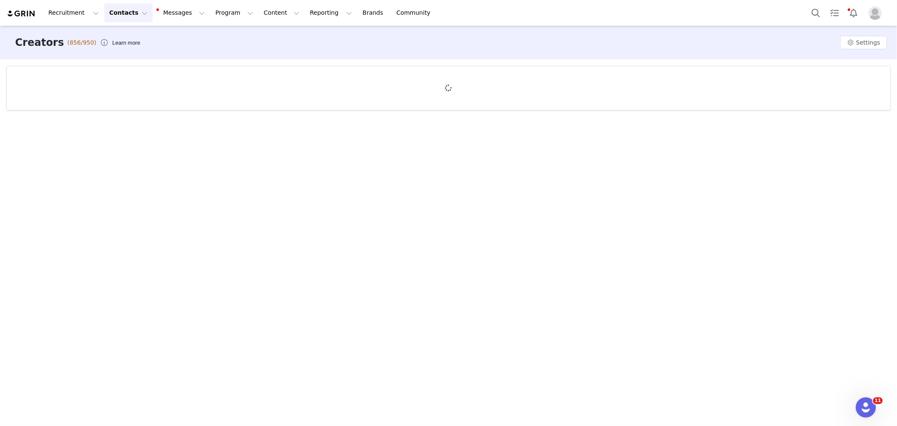
drag, startPoint x: 754, startPoint y: 243, endPoint x: 426, endPoint y: 179, distance: 334.2
click at [754, 243] on div "Creators (856/950) Learn more Settings" at bounding box center [448, 225] width 897 height 399
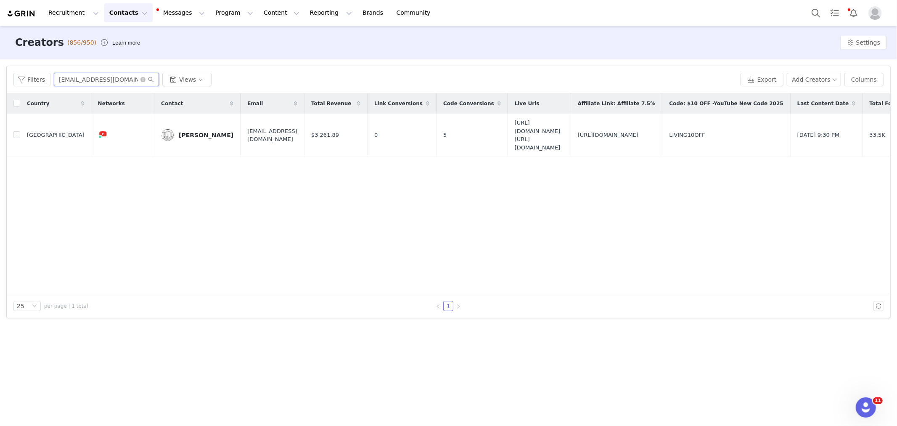
click at [115, 79] on input "[EMAIL_ADDRESS][DOMAIN_NAME]" at bounding box center [106, 79] width 105 height 13
click at [115, 78] on input "[EMAIL_ADDRESS][DOMAIN_NAME]" at bounding box center [106, 79] width 105 height 13
click at [80, 73] on input "[EMAIL_ADDRESS][DOMAIN_NAME]" at bounding box center [106, 79] width 105 height 13
click at [81, 82] on input "[EMAIL_ADDRESS][DOMAIN_NAME]" at bounding box center [106, 79] width 105 height 13
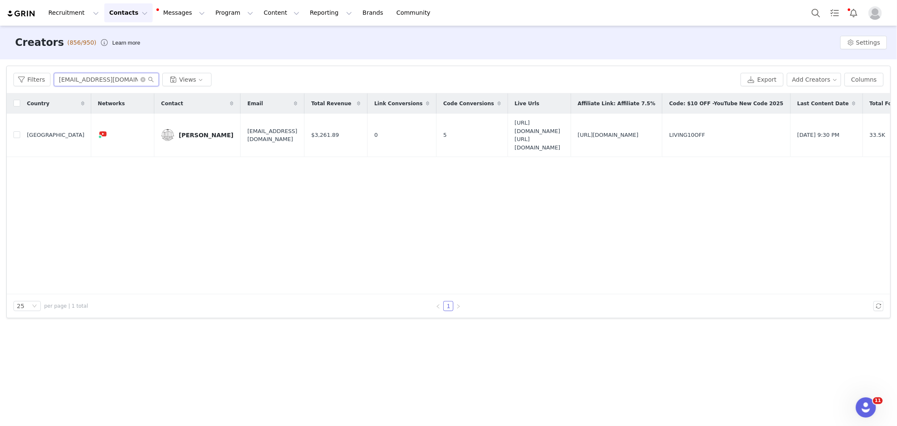
click at [81, 82] on input "[EMAIL_ADDRESS][DOMAIN_NAME]" at bounding box center [106, 79] width 105 height 13
paste input "[EMAIL_ADDRESS][DOMAIN_NAME]"
type input "[EMAIL_ADDRESS][DOMAIN_NAME]"
click at [206, 136] on div "[PERSON_NAME]" at bounding box center [206, 135] width 55 height 7
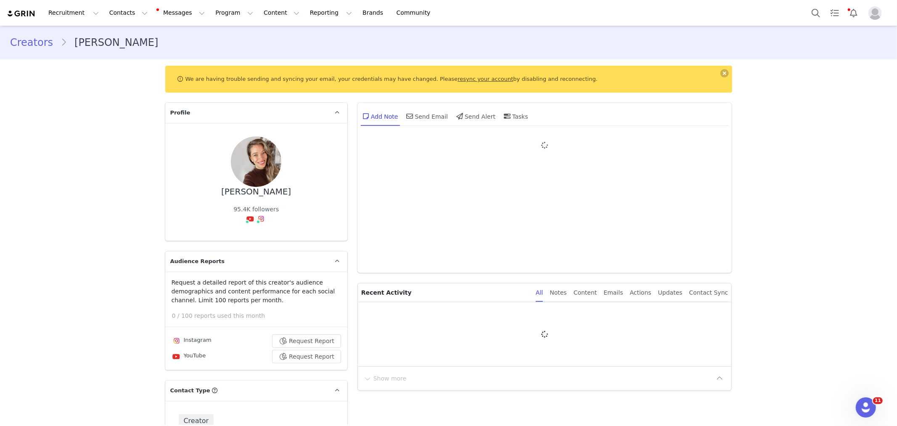
type input "+1 ([GEOGRAPHIC_DATA])"
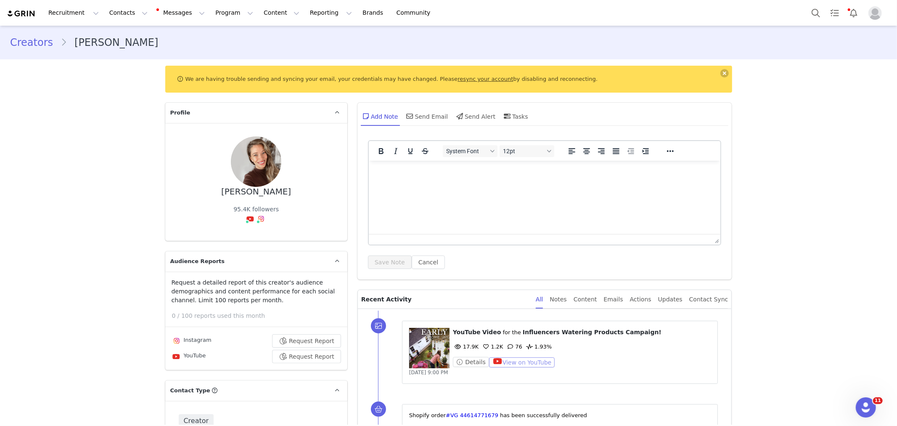
click at [533, 357] on button "View on YouTube" at bounding box center [522, 362] width 66 height 10
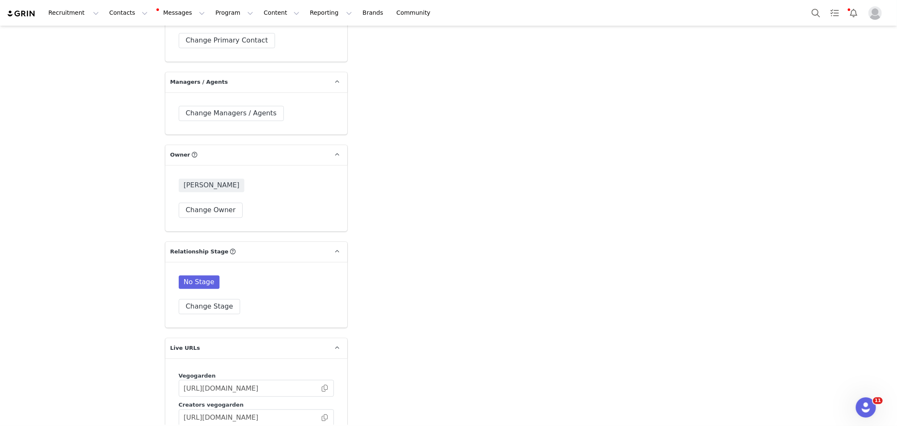
scroll to position [1729, 0]
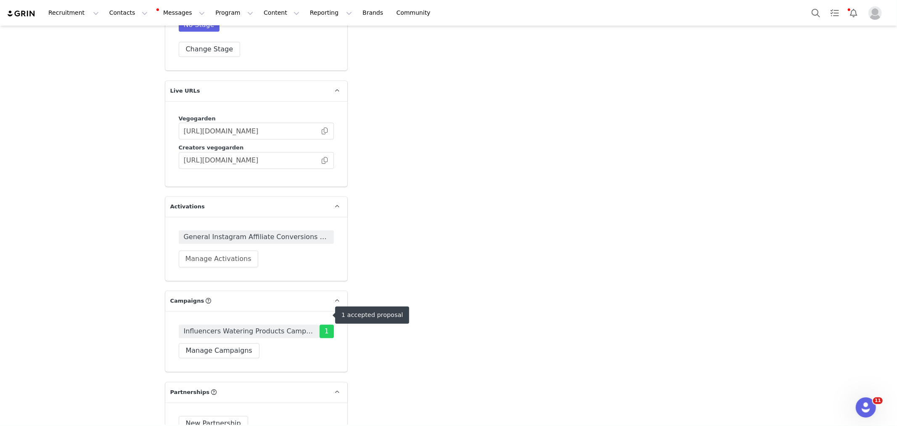
click at [262, 326] on span "Influencers Watering Products Campaign!" at bounding box center [249, 331] width 131 height 10
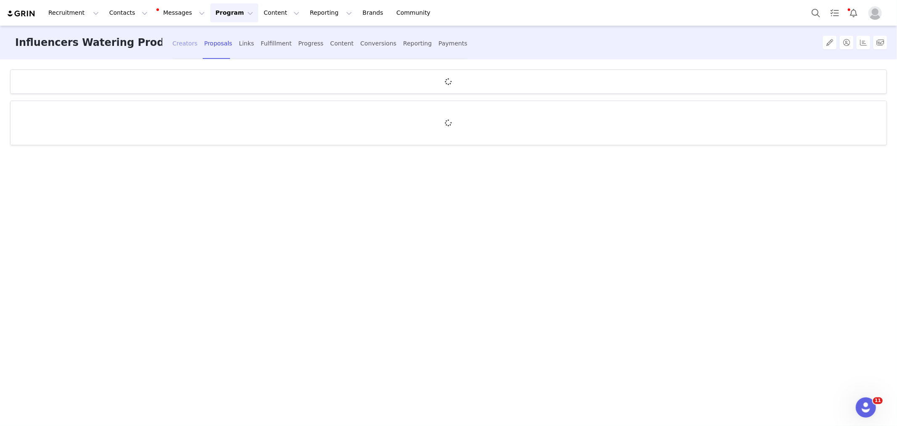
click at [183, 45] on div "Creators" at bounding box center [184, 43] width 25 height 22
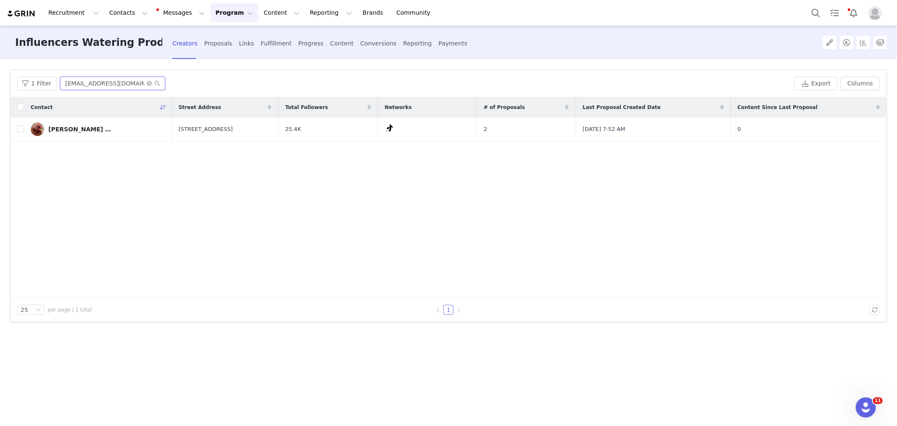
click at [112, 84] on input "[EMAIL_ADDRESS][DOMAIN_NAME]" at bounding box center [112, 83] width 105 height 13
paste input "[EMAIL_ADDRESS][DOMAIN_NAME]"
type input "[EMAIL_ADDRESS][DOMAIN_NAME]"
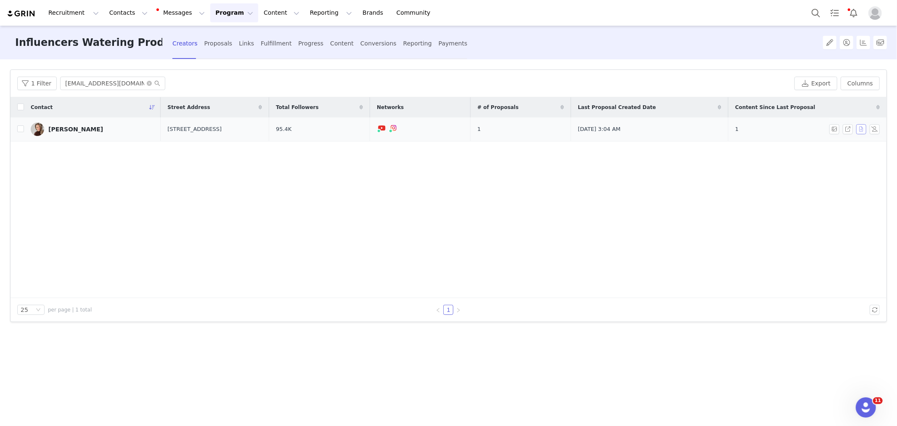
click at [860, 129] on button "button" at bounding box center [861, 129] width 10 height 10
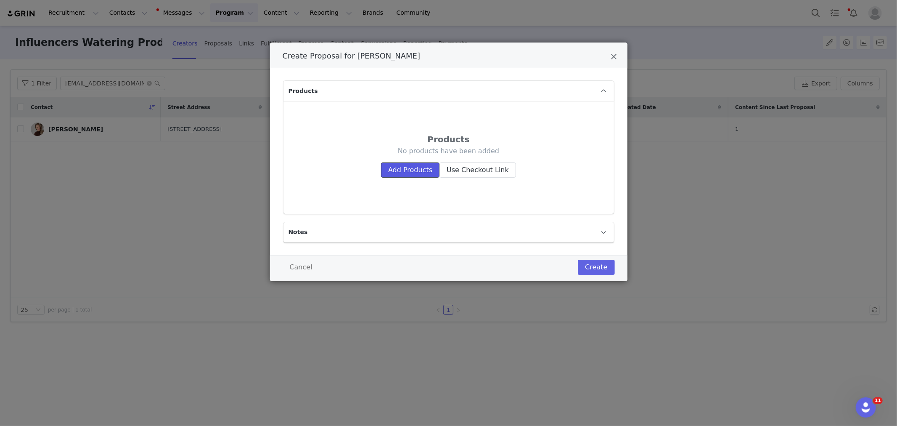
click at [412, 174] on button "Add Products" at bounding box center [410, 169] width 58 height 15
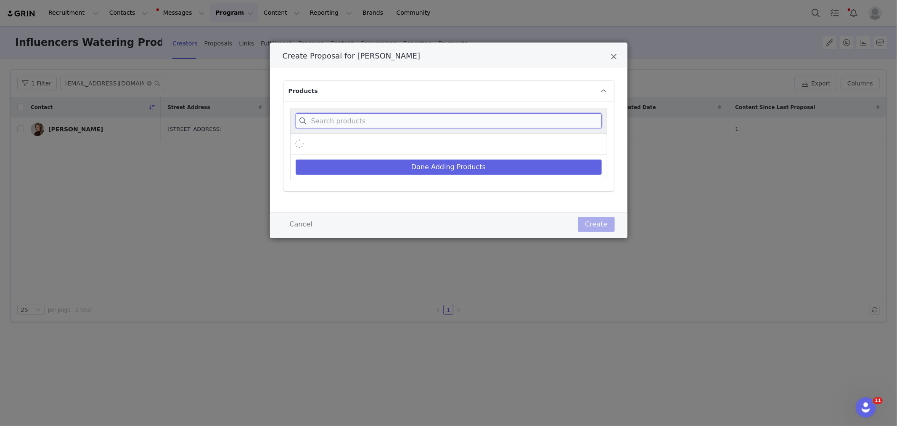
click at [377, 123] on input "Create Proposal for Elizabeth Porter" at bounding box center [449, 120] width 306 height 15
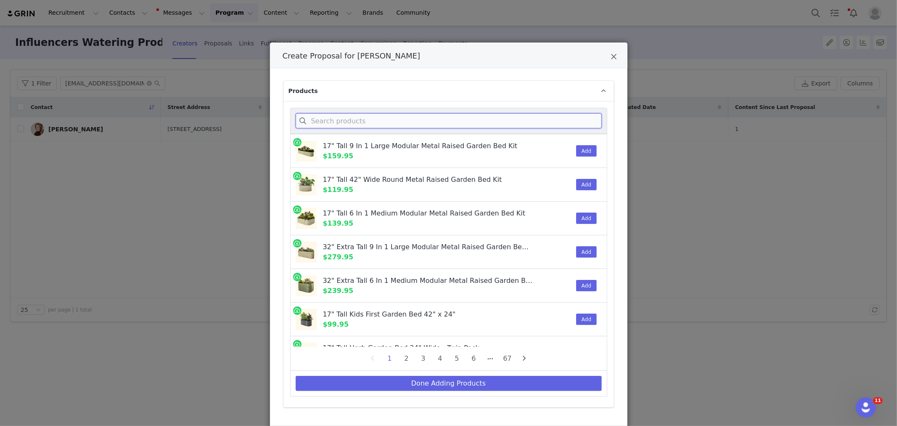
click at [390, 123] on input "Create Proposal for Elizabeth Porter" at bounding box center [449, 120] width 306 height 15
paste input "hose nozzle"
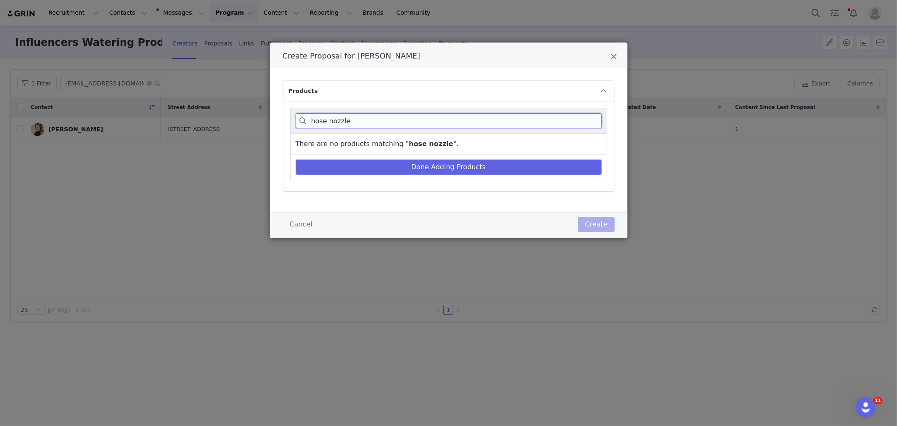
click at [329, 120] on input "hose nozzle" at bounding box center [449, 120] width 306 height 15
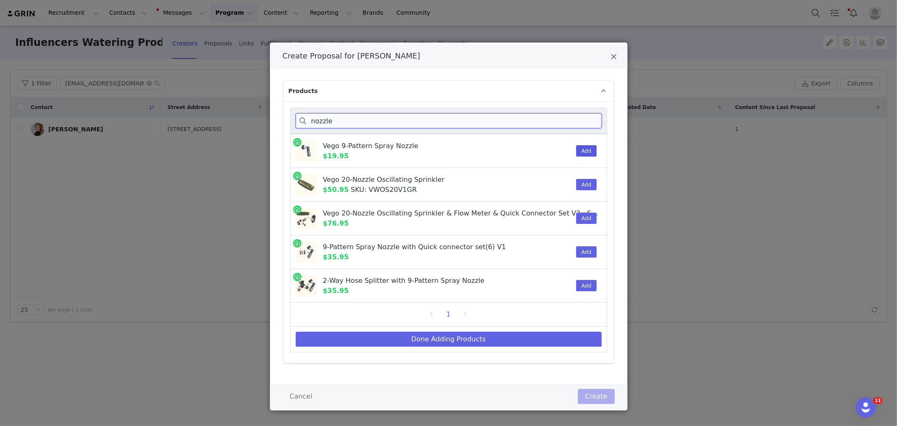
type input "nozzle"
click at [581, 156] on button "Add" at bounding box center [586, 150] width 21 height 11
click at [463, 336] on button "Done Adding Products" at bounding box center [449, 338] width 306 height 15
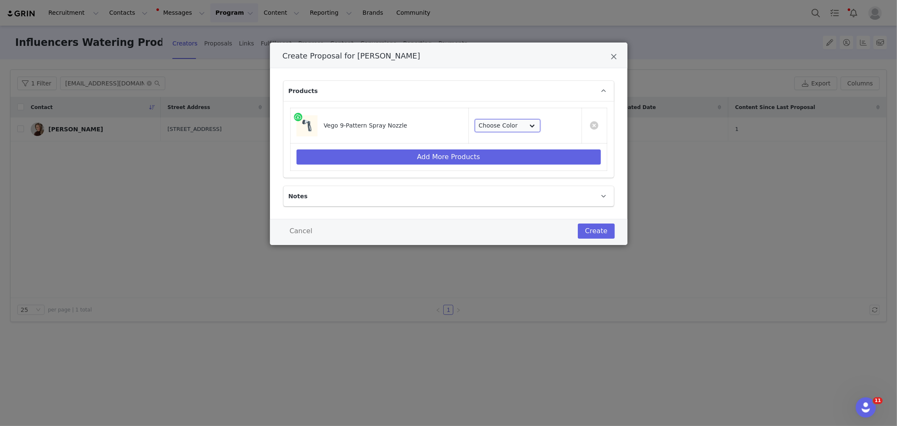
click at [511, 126] on select "Choose Color Tidepool Blue Cloud White Seaweed Green" at bounding box center [508, 125] width 66 height 13
select select "23167902"
click at [476, 119] on select "Choose Color Tidepool Blue Cloud White Seaweed Green" at bounding box center [508, 125] width 66 height 13
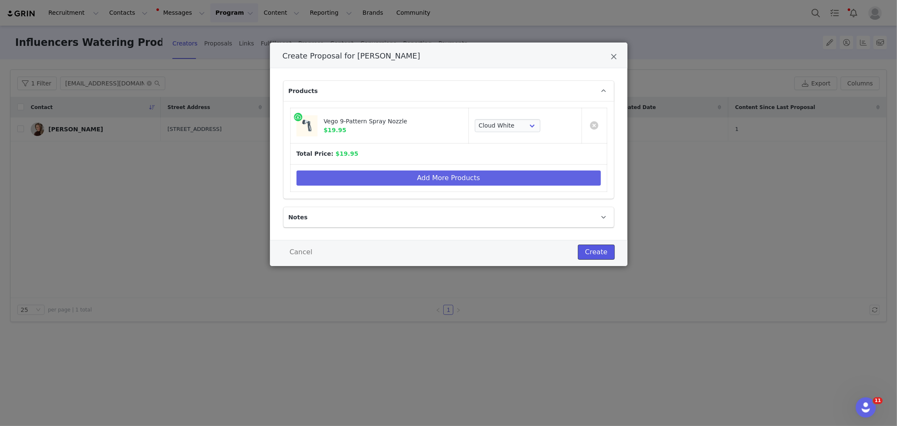
click at [596, 252] on button "Create" at bounding box center [596, 251] width 37 height 15
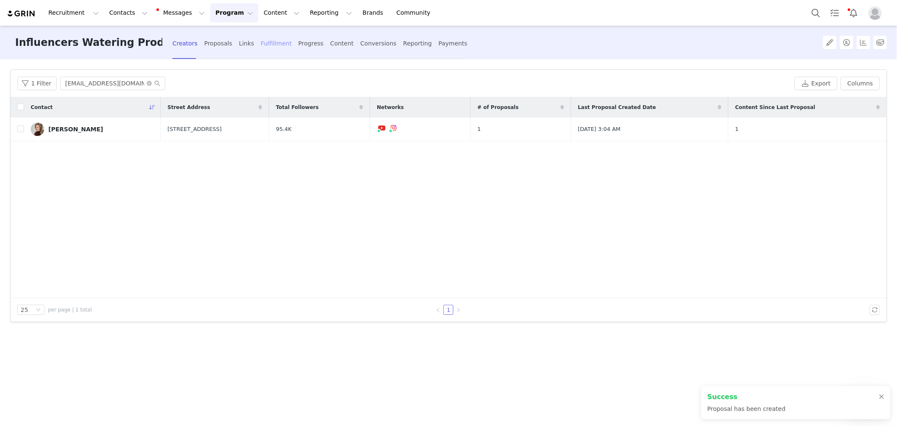
click at [279, 42] on div "Fulfillment" at bounding box center [276, 43] width 31 height 22
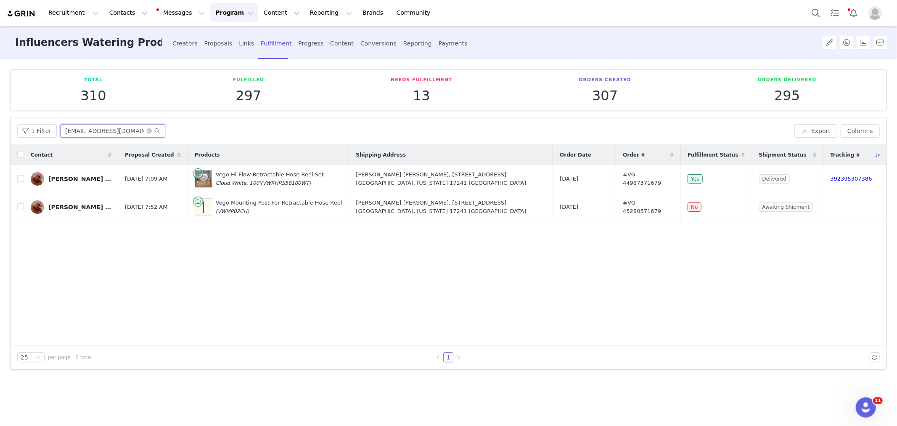
click at [108, 137] on input "[EMAIL_ADDRESS][DOMAIN_NAME]" at bounding box center [112, 130] width 105 height 13
paste input "hose nozzle"
type input "hose nozzle"
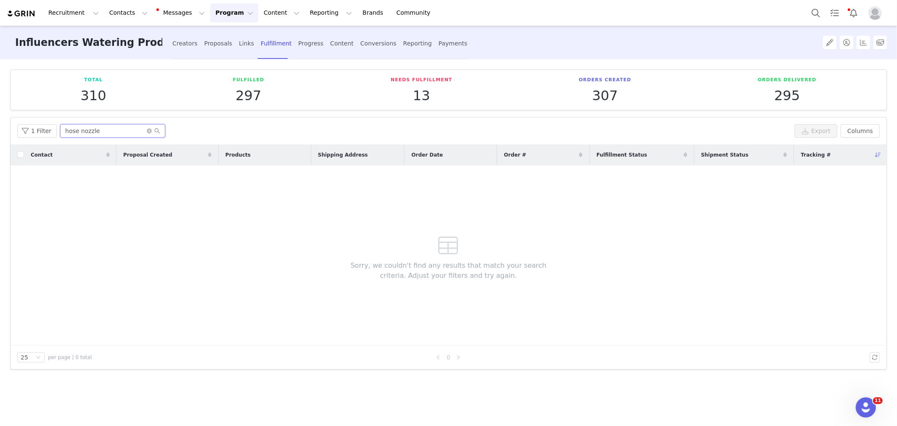
click at [85, 130] on input "hose nozzle" at bounding box center [112, 130] width 105 height 13
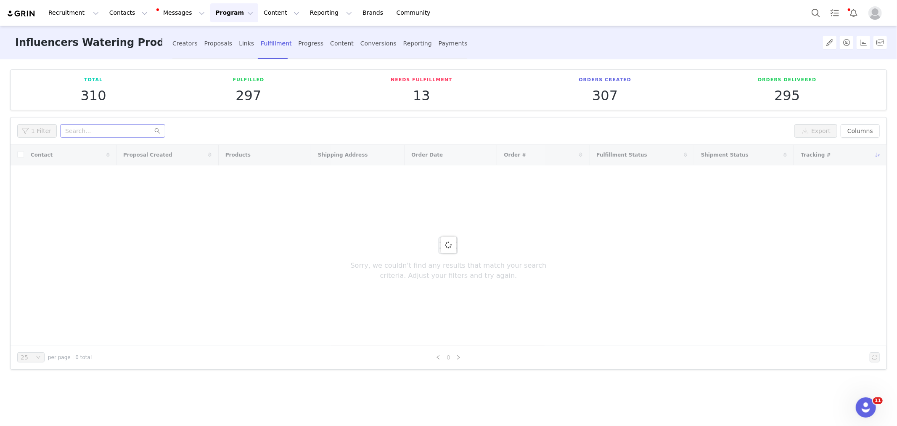
click at [129, 123] on div "1 Filter Export Columns" at bounding box center [449, 130] width 876 height 27
click at [126, 130] on input "text" at bounding box center [112, 130] width 105 height 13
paste input "[EMAIL_ADDRESS][DOMAIN_NAME]"
click at [126, 130] on input "[EMAIL_ADDRESS][DOMAIN_NAME]" at bounding box center [112, 130] width 105 height 13
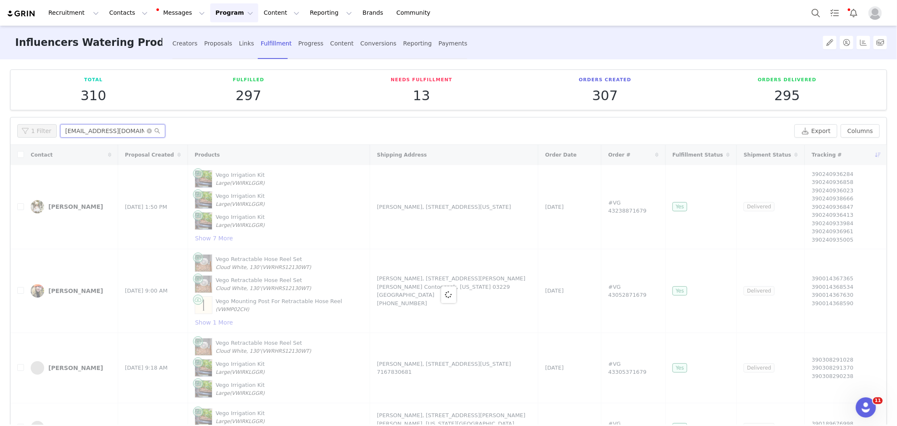
type input "[EMAIL_ADDRESS][DOMAIN_NAME]"
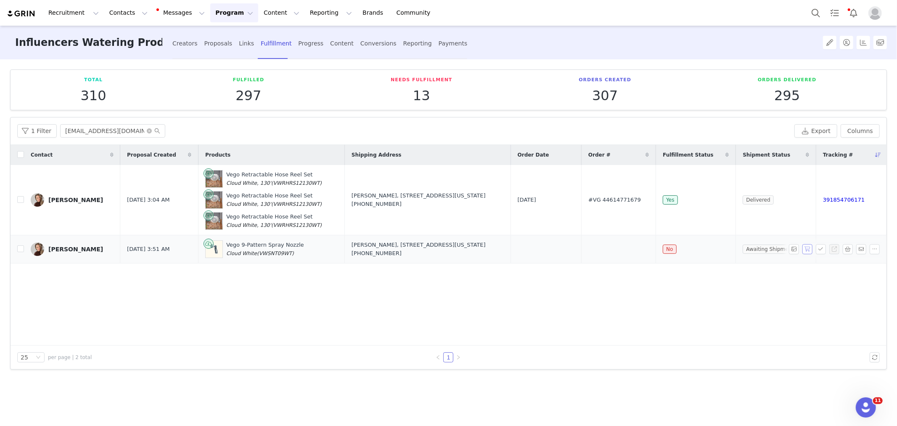
click at [811, 251] on button "button" at bounding box center [807, 249] width 10 height 10
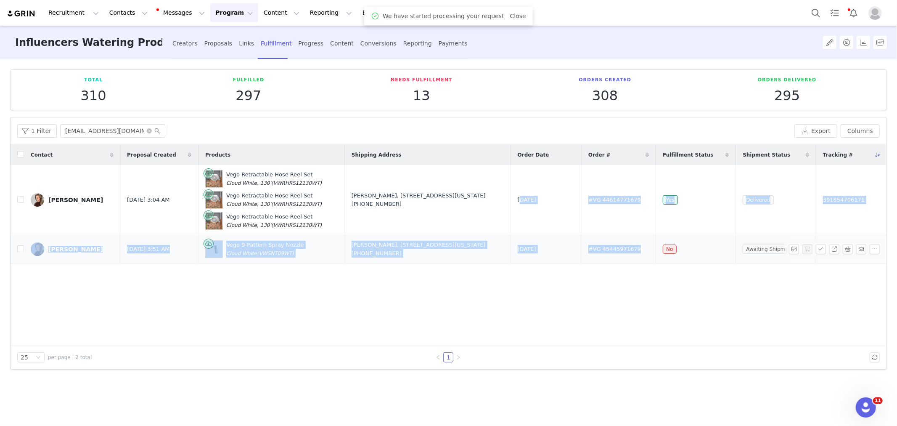
drag, startPoint x: 548, startPoint y: 230, endPoint x: 666, endPoint y: 255, distance: 120.3
click at [666, 255] on tbody "[PERSON_NAME] [DATE] 3:04 AM Vego Retractable Hose Reel Set Cloud White, 130' (…" at bounding box center [449, 214] width 876 height 98
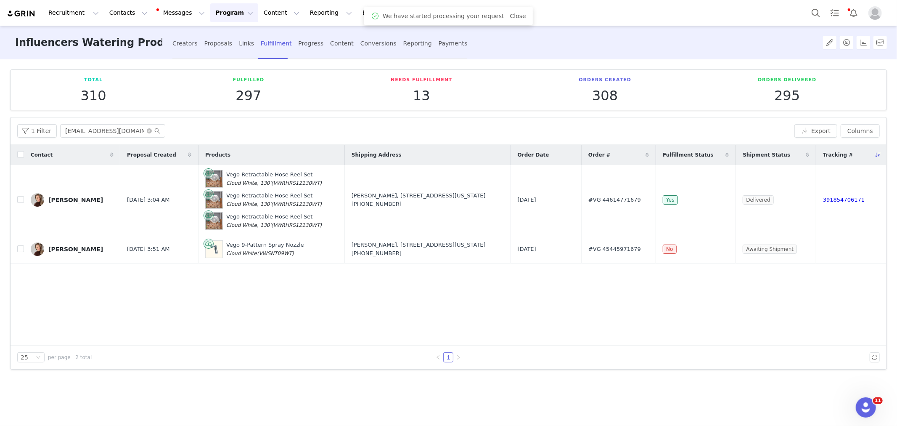
click at [641, 280] on div "Contact Proposal Created Products Shipping Address Order Date Order # Fulfillme…" at bounding box center [449, 245] width 876 height 201
drag, startPoint x: 545, startPoint y: 247, endPoint x: 657, endPoint y: 257, distance: 112.7
click at [657, 257] on tr "[PERSON_NAME] [DATE] 3:51 AM Vego 9-Pattern Spray Nozzle Cloud White (VWSNT09WT…" at bounding box center [449, 249] width 876 height 28
copy tr "[DATE] #VG 45445971679"
